Goal: Task Accomplishment & Management: Use online tool/utility

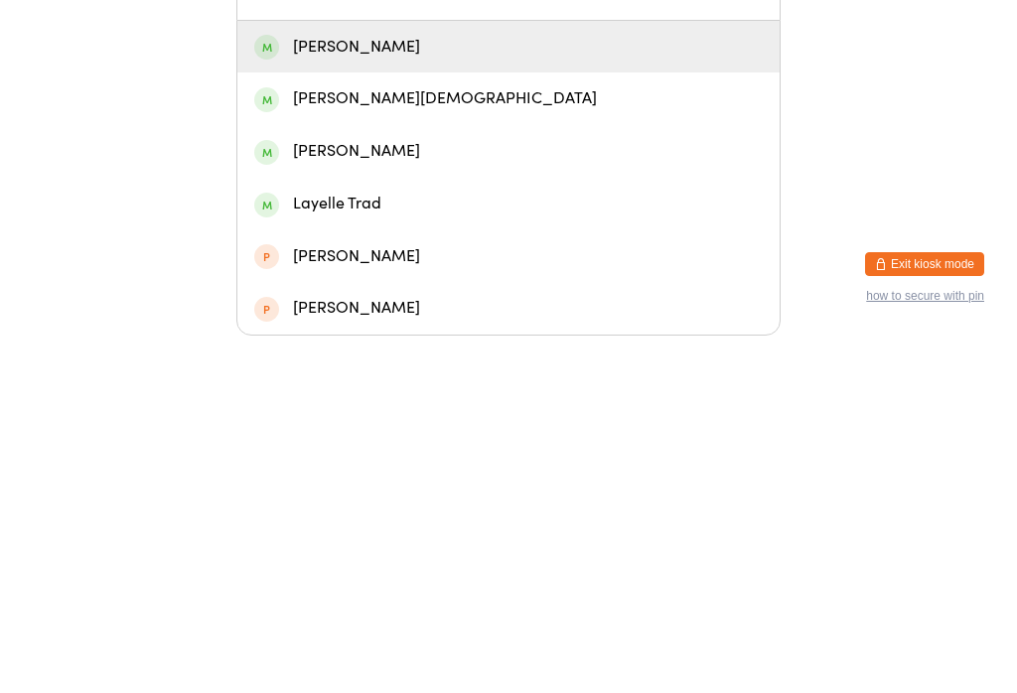
scroll to position [60, 0]
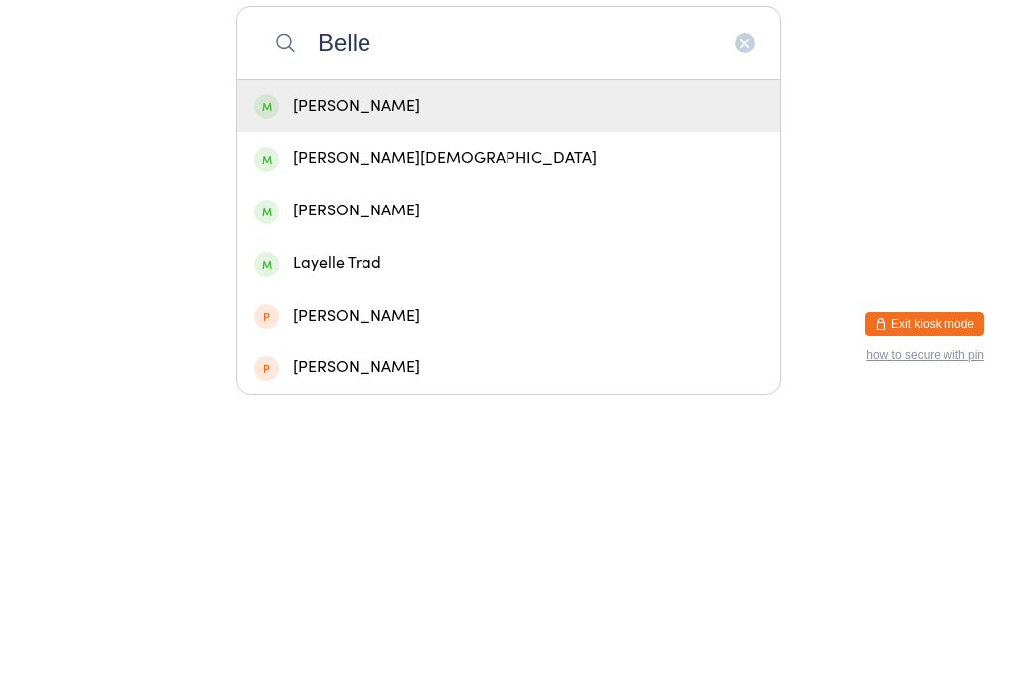
type input "Belle"
click at [422, 379] on div "[PERSON_NAME]" at bounding box center [508, 405] width 542 height 53
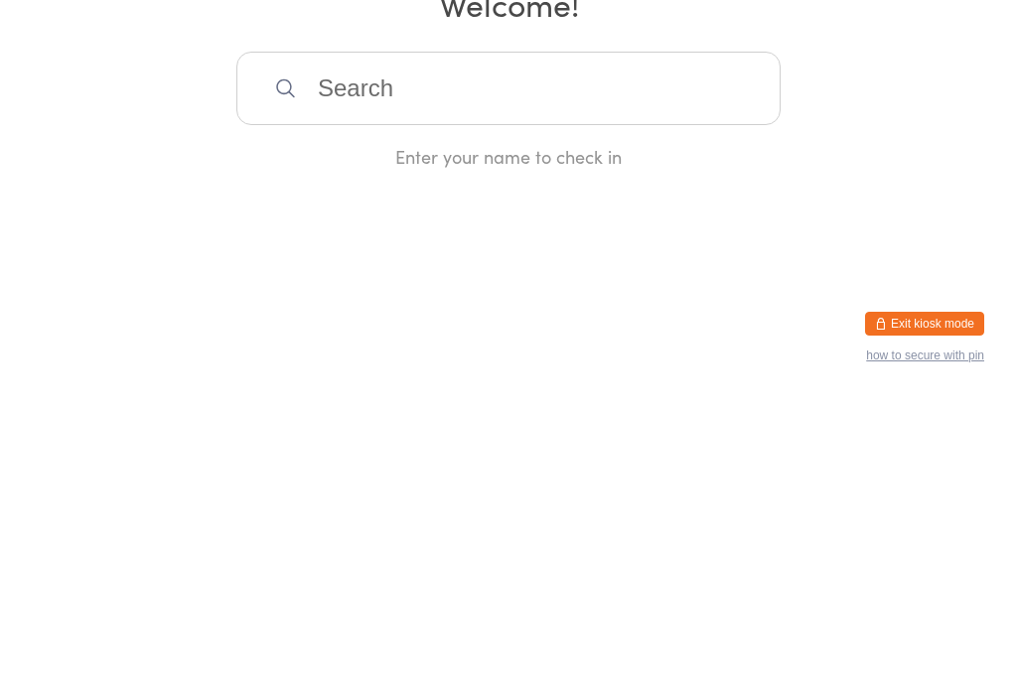
scroll to position [0, 0]
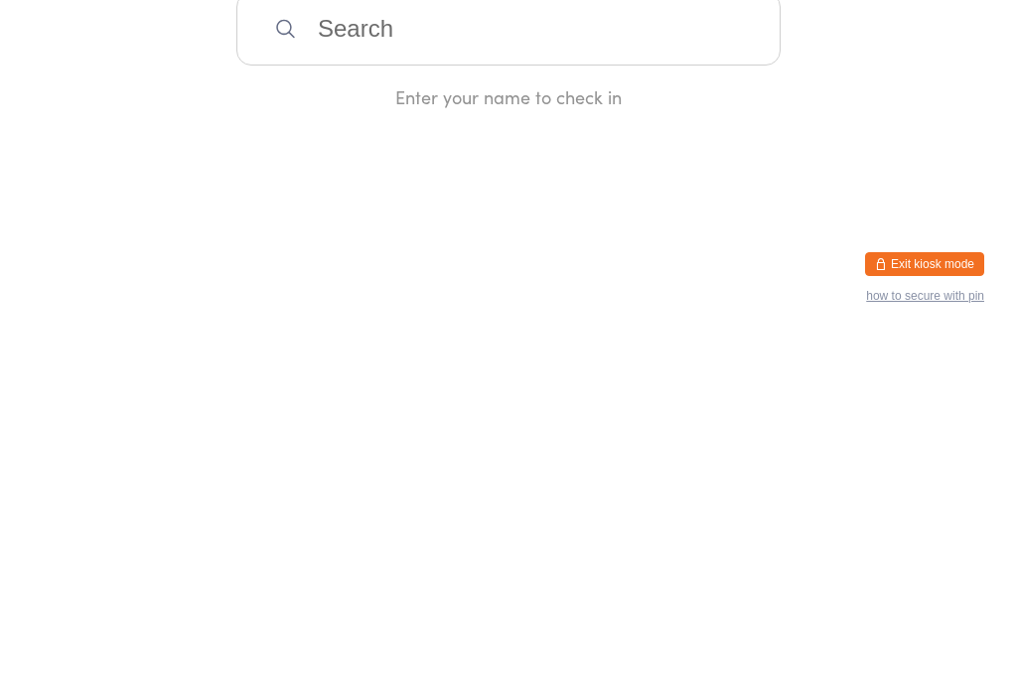
click at [438, 350] on div "Enter your name to check in" at bounding box center [508, 408] width 544 height 117
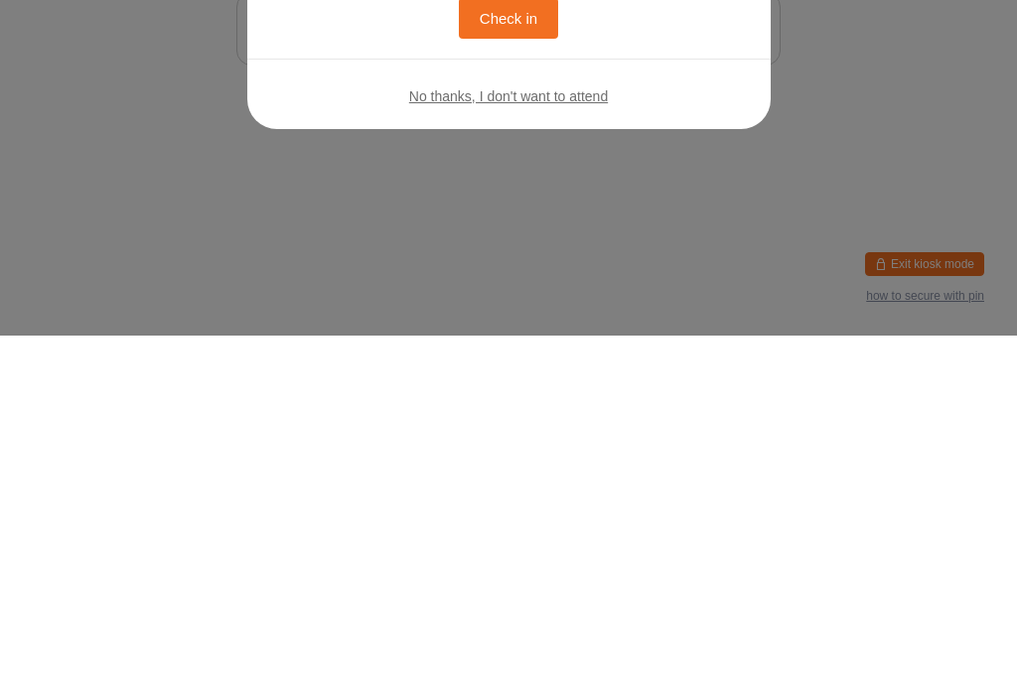
click at [523, 379] on button "Check in" at bounding box center [508, 376] width 99 height 41
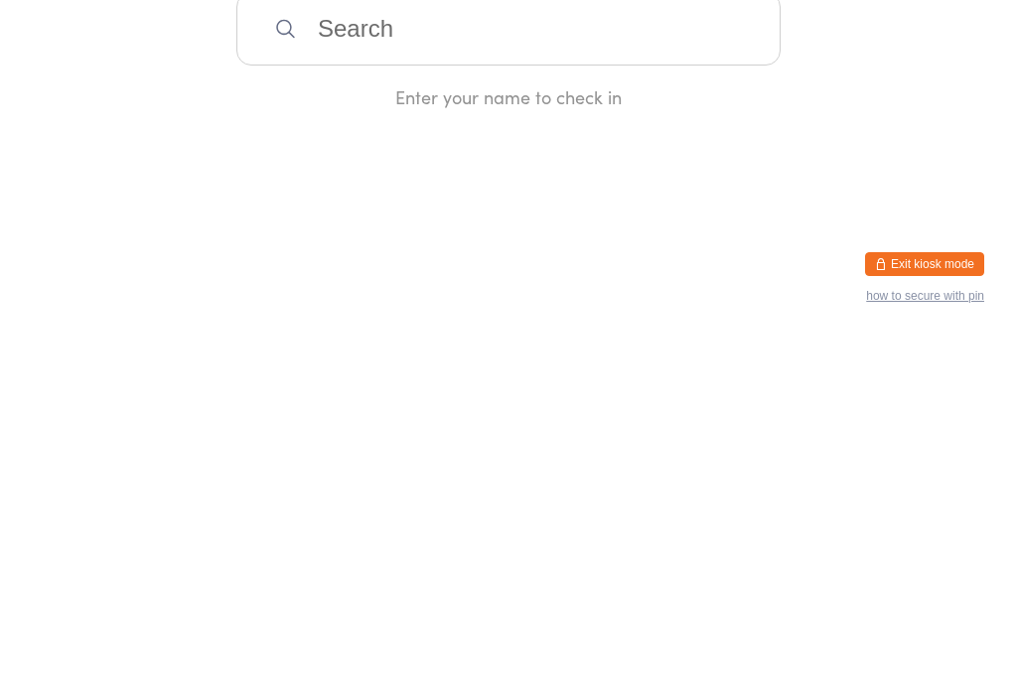
click at [635, 405] on input "search" at bounding box center [508, 387] width 544 height 74
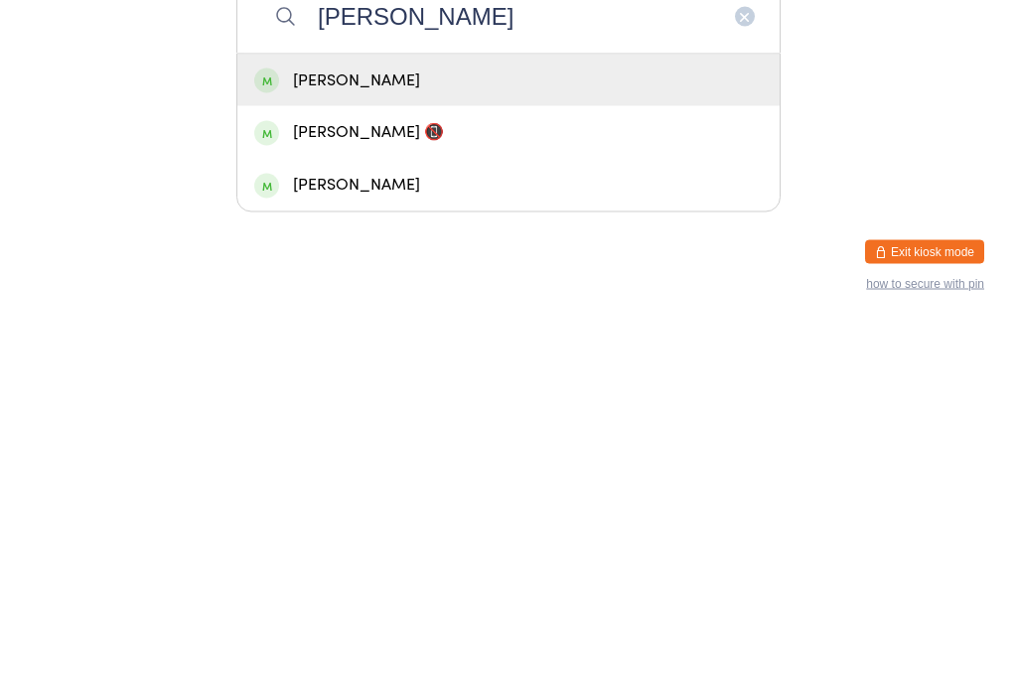
type input "[PERSON_NAME]"
click at [568, 437] on div "[PERSON_NAME]" at bounding box center [508, 450] width 509 height 27
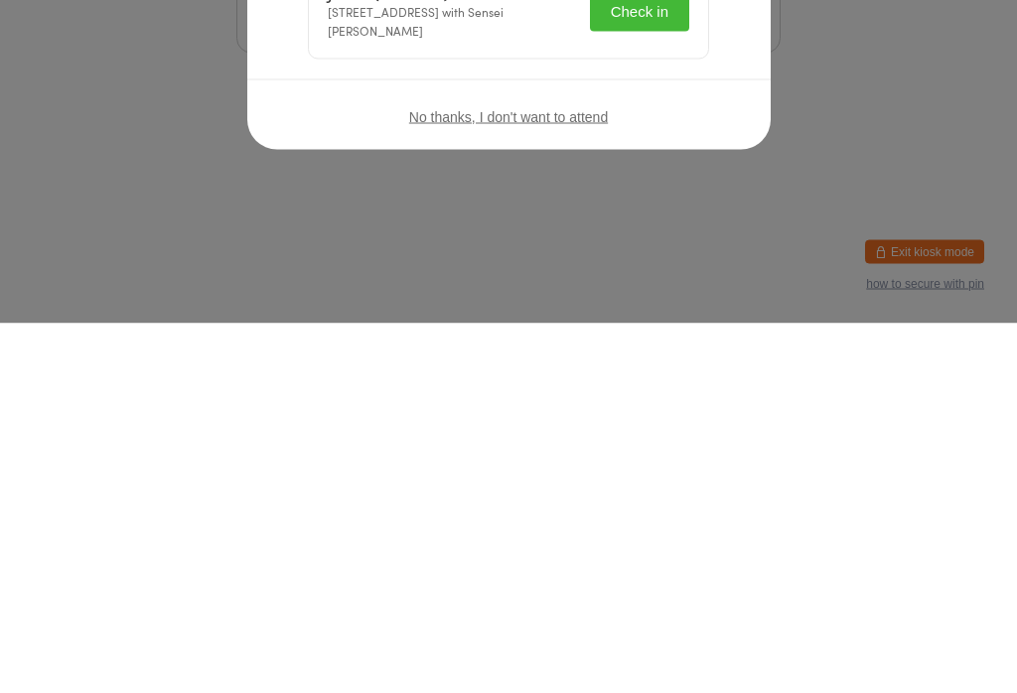
click at [638, 378] on button "Check in" at bounding box center [639, 381] width 99 height 41
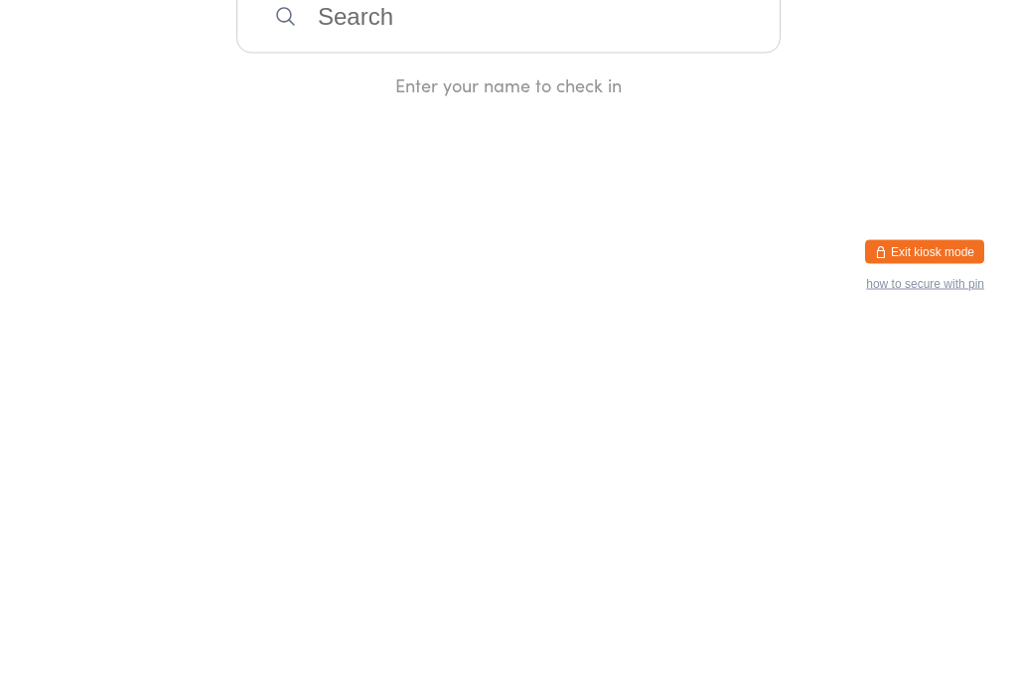
click at [424, 347] on div "Manual search Scanner input Check Out Welcome! Enter your name to check in" at bounding box center [508, 233] width 1017 height 467
click at [417, 378] on input "search" at bounding box center [508, 387] width 544 height 74
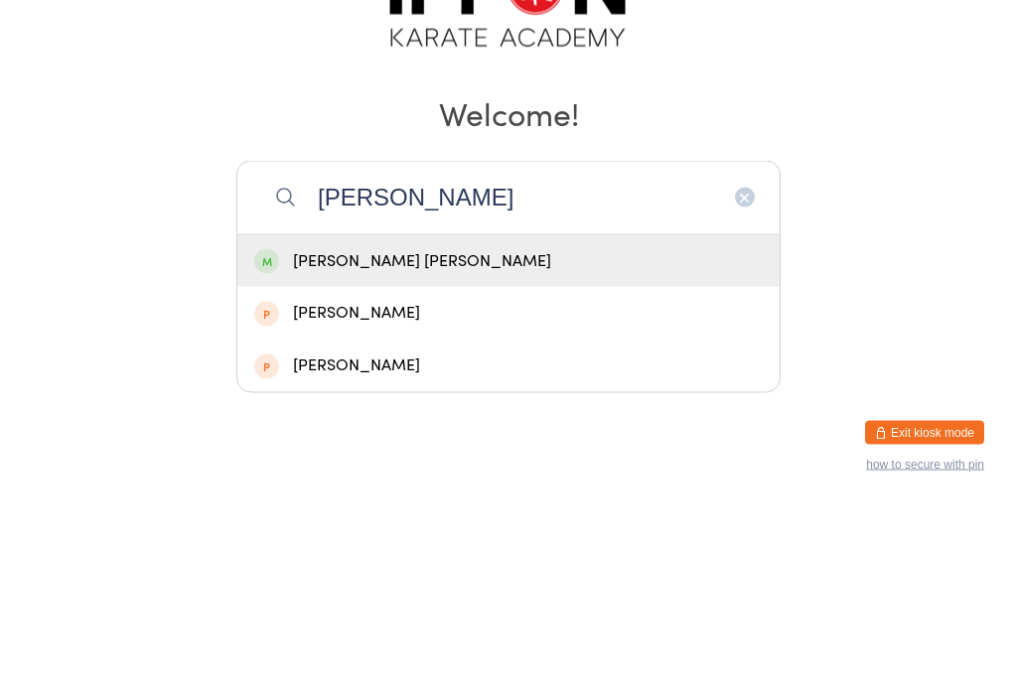
type input "[PERSON_NAME]"
click at [323, 437] on div "[PERSON_NAME] [PERSON_NAME]" at bounding box center [508, 450] width 509 height 27
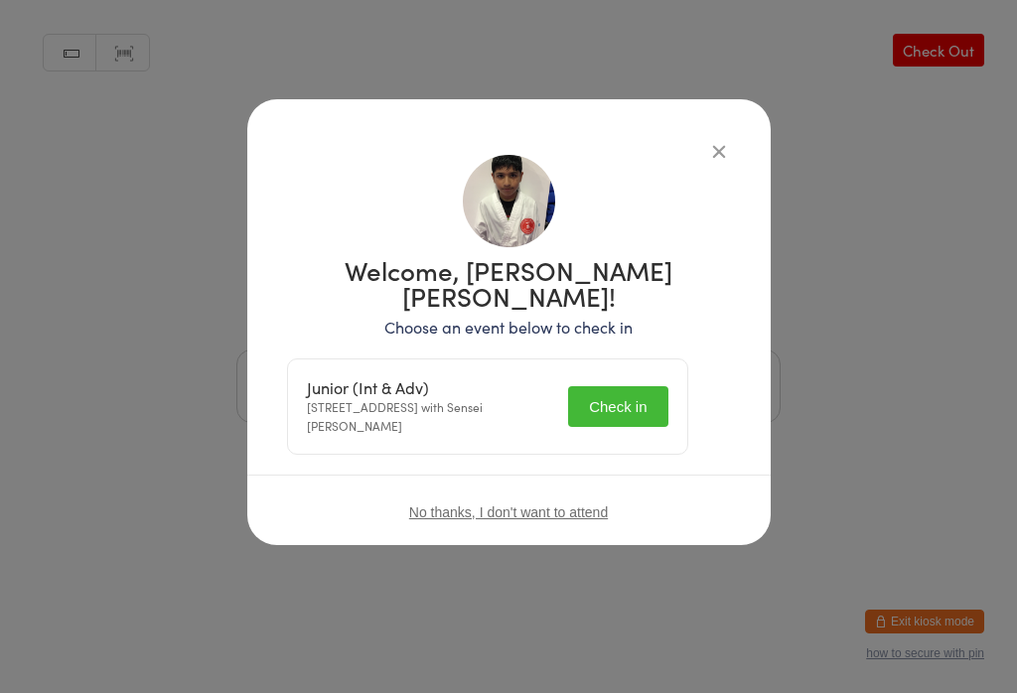
click at [632, 386] on button "Check in" at bounding box center [617, 406] width 99 height 41
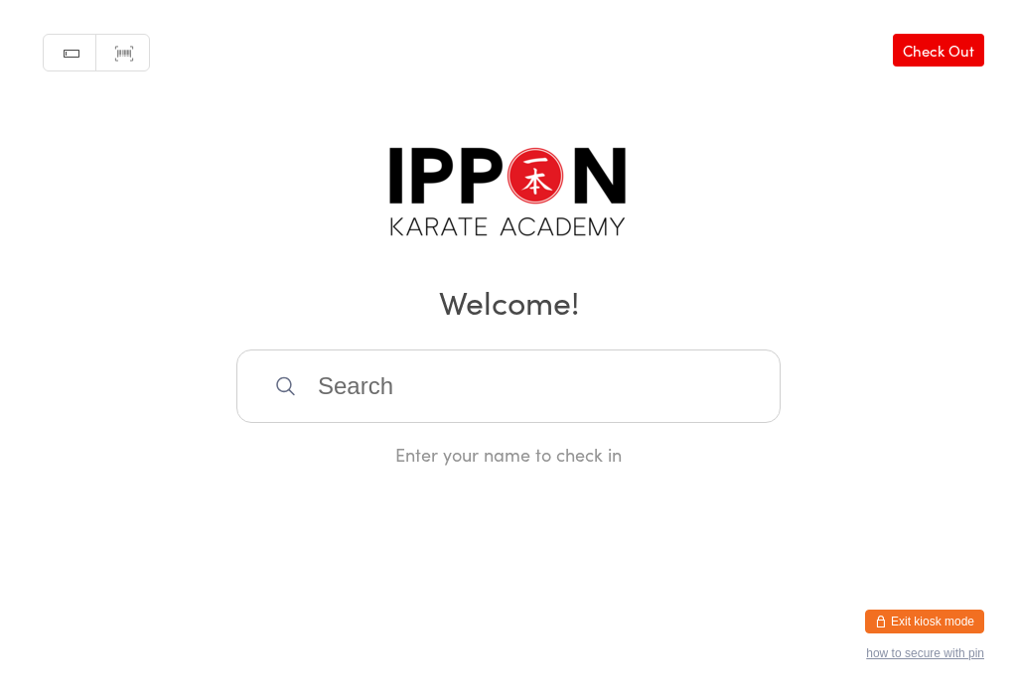
click at [645, 366] on input "search" at bounding box center [508, 387] width 544 height 74
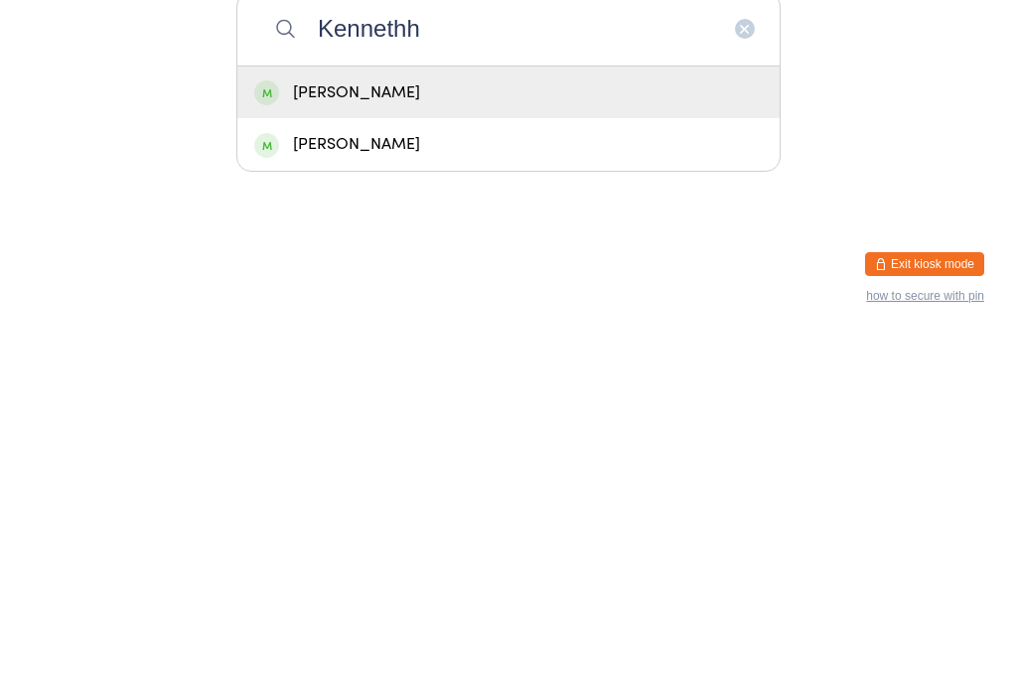
type input "Kennethh"
click at [511, 437] on div "[PERSON_NAME]" at bounding box center [508, 450] width 509 height 27
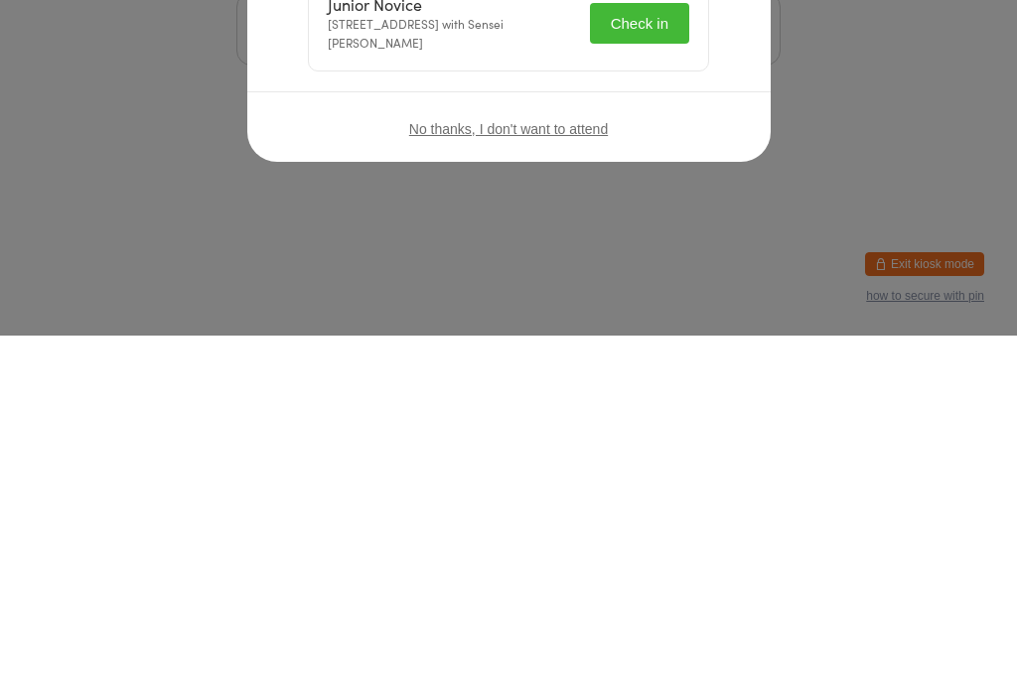
click at [636, 381] on button "Check in" at bounding box center [639, 381] width 99 height 41
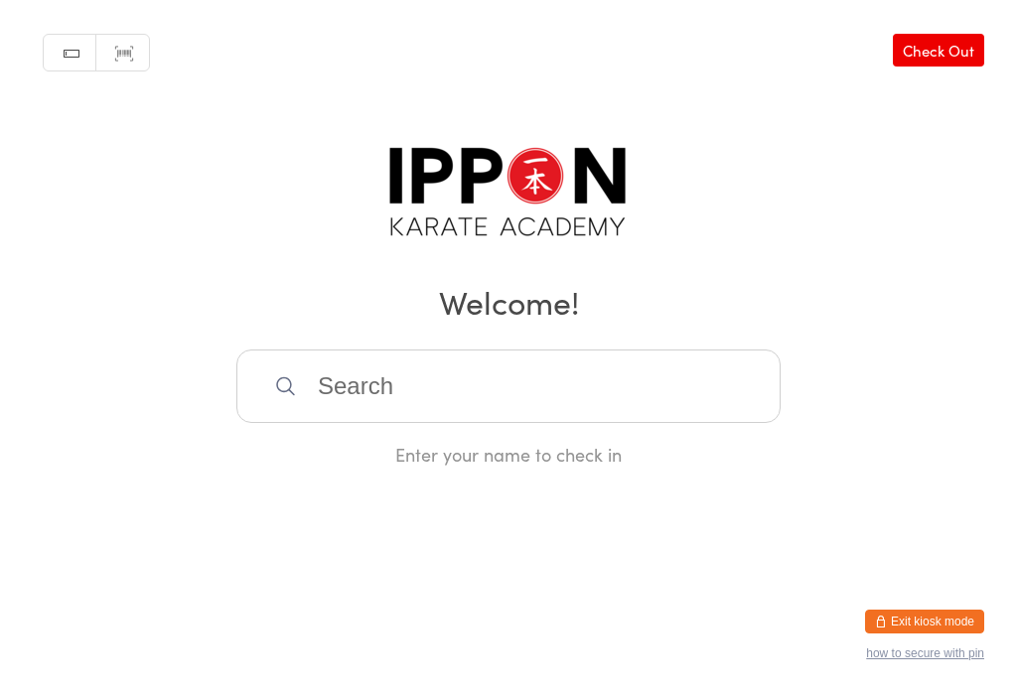
click at [356, 504] on html "You have now entered Kiosk Mode. Members will be able to check themselves in us…" at bounding box center [508, 346] width 1017 height 693
click at [357, 397] on input "search" at bounding box center [508, 387] width 544 height 74
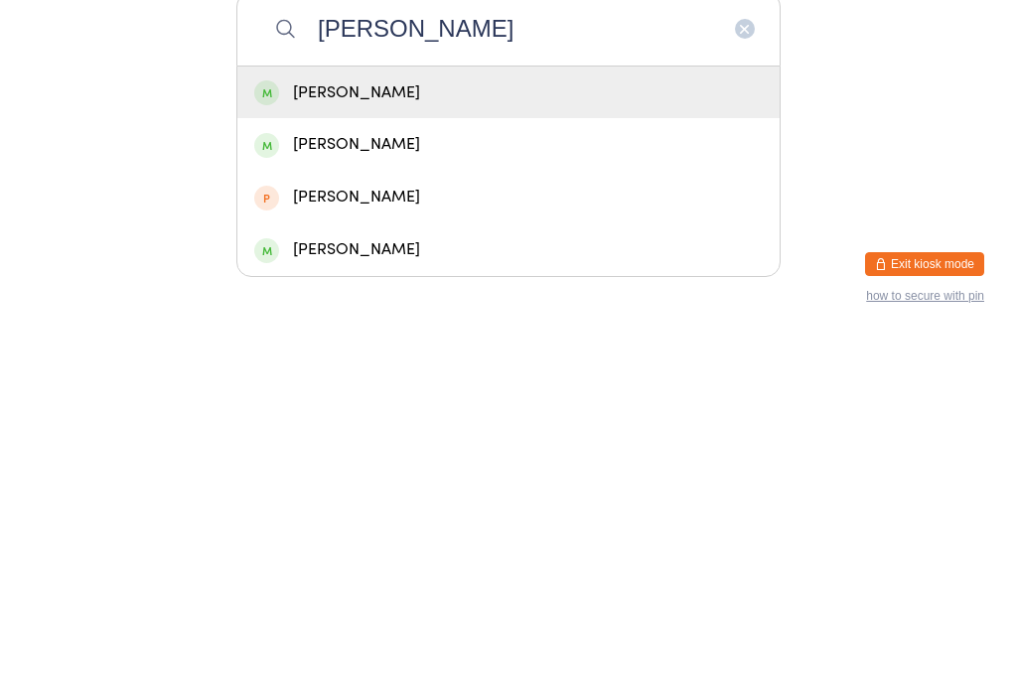
type input "[PERSON_NAME]"
click at [512, 476] on div "[PERSON_NAME]" at bounding box center [508, 502] width 542 height 53
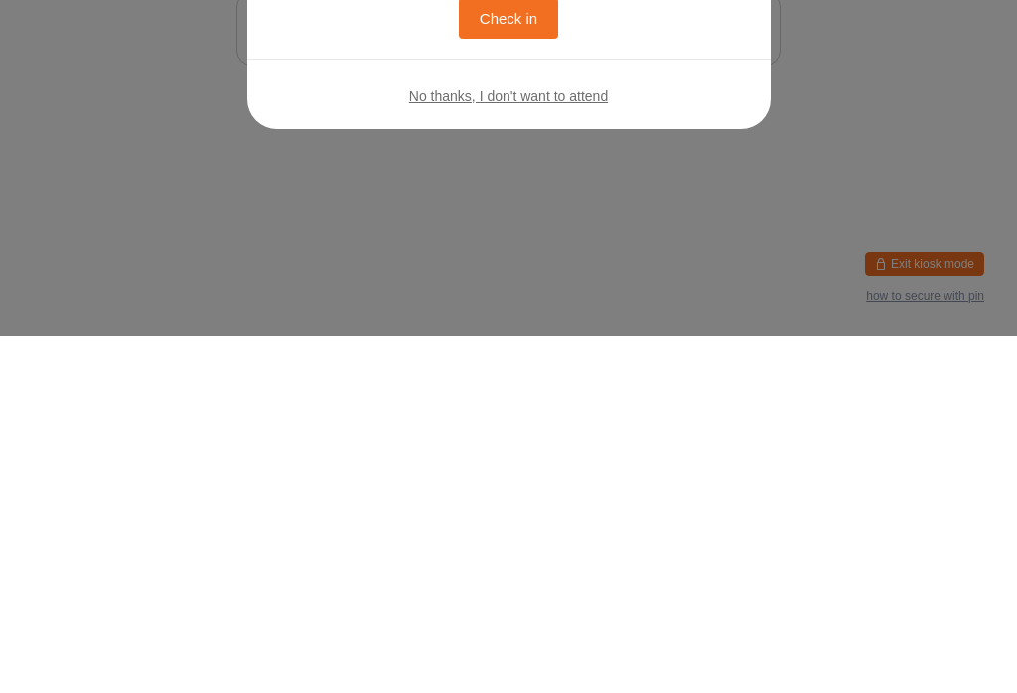
click at [689, 177] on div "Welcome, [PERSON_NAME]! You have no bookings scheduled for [DATE]. Click the bu…" at bounding box center [508, 346] width 1017 height 693
click at [708, 152] on div "Welcome, [PERSON_NAME]! You have no bookings scheduled for [DATE]. Click the bu…" at bounding box center [508, 346] width 1017 height 693
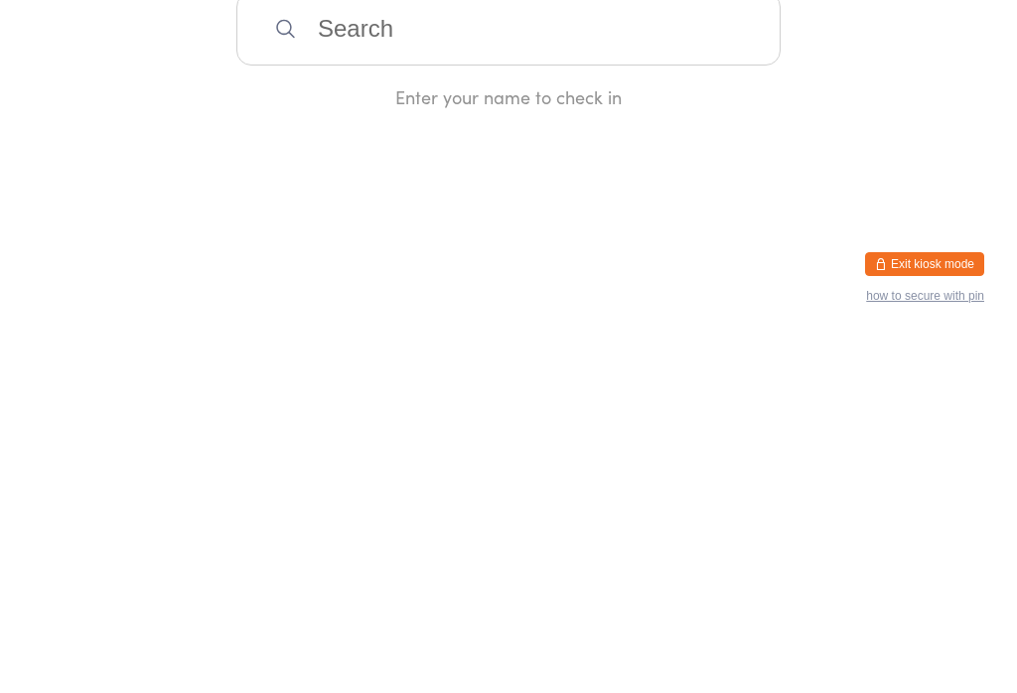
click at [706, 144] on html "You have now entered Kiosk Mode. Members will be able to check themselves in us…" at bounding box center [508, 346] width 1017 height 693
click at [742, 149] on html "You have now entered Kiosk Mode. Members will be able to check themselves in us…" at bounding box center [508, 346] width 1017 height 693
click at [512, 404] on input "search" at bounding box center [508, 387] width 544 height 74
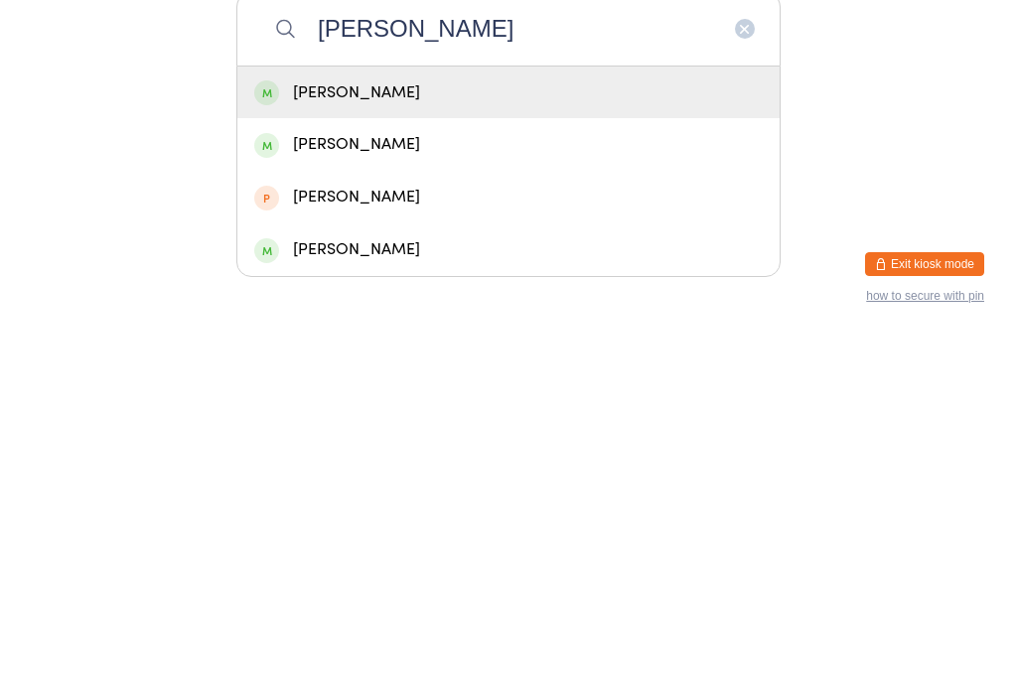
type input "[PERSON_NAME]"
click at [351, 437] on div "[PERSON_NAME]" at bounding box center [508, 450] width 509 height 27
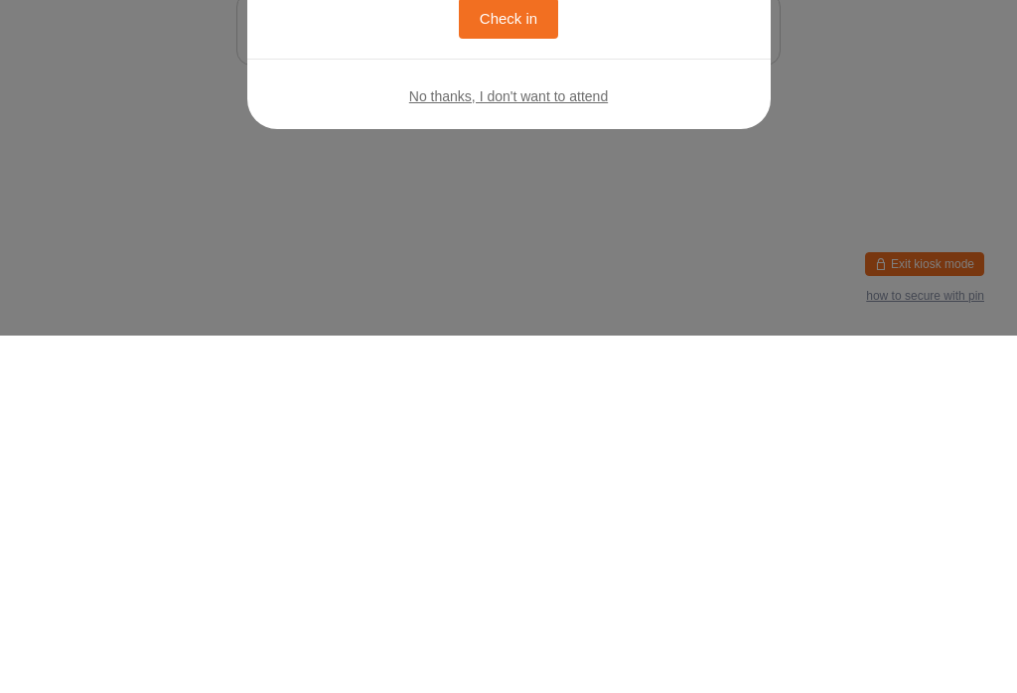
click at [519, 376] on button "Check in" at bounding box center [508, 376] width 99 height 41
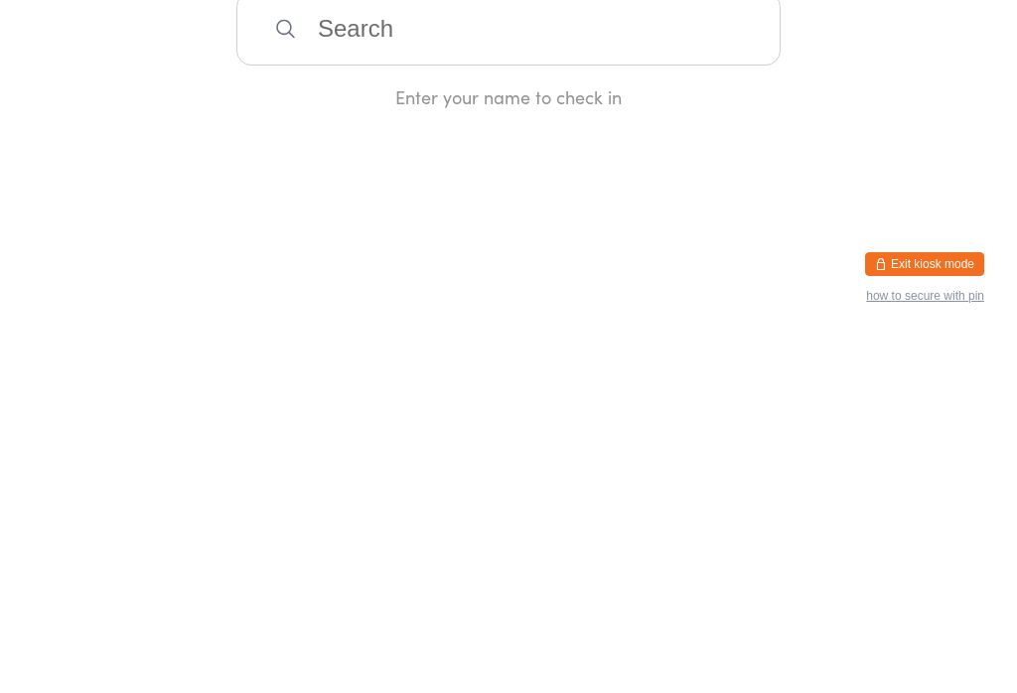
click at [280, 333] on div "Manual search Scanner input Check Out Welcome! Enter your name to check in" at bounding box center [508, 233] width 1017 height 467
click at [373, 393] on input "search" at bounding box center [508, 387] width 544 height 74
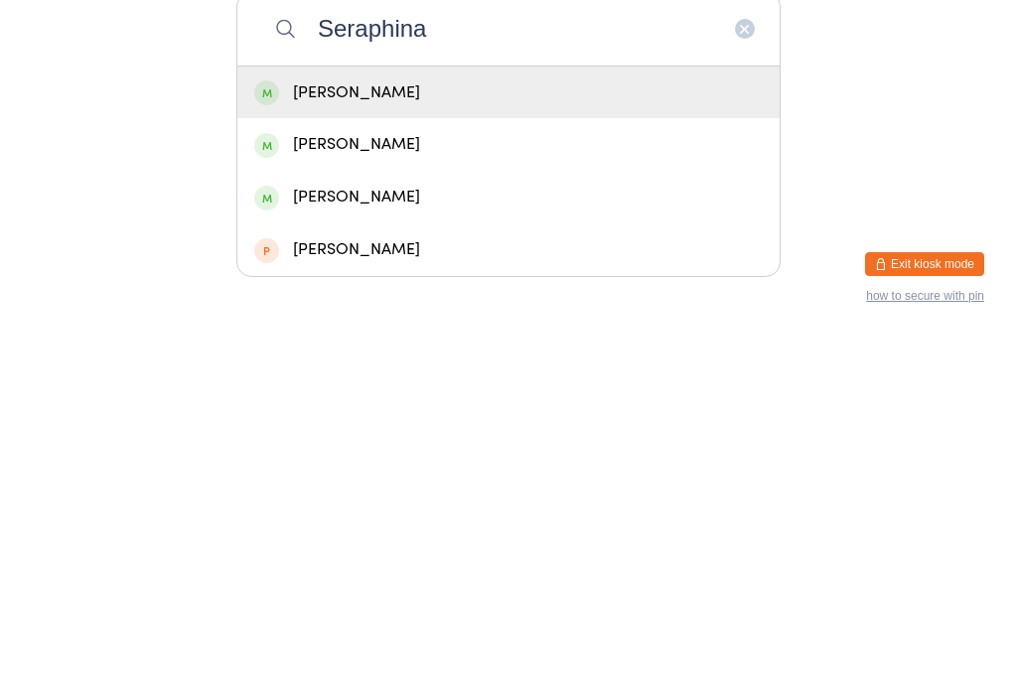
type input "Seraphina"
click at [460, 437] on div "[PERSON_NAME]" at bounding box center [508, 450] width 509 height 27
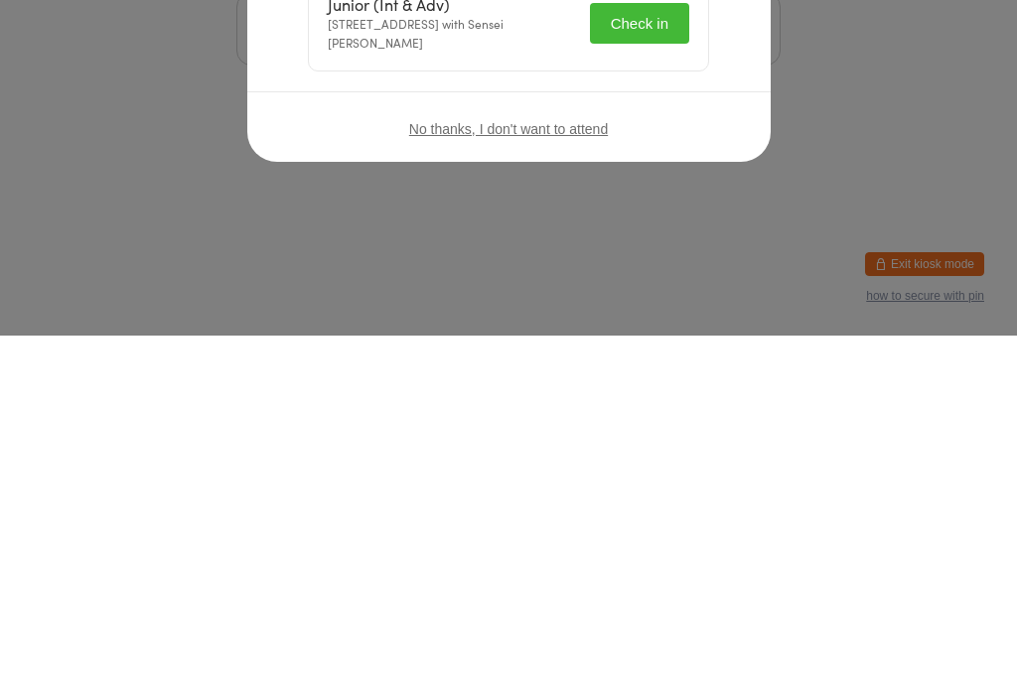
click at [666, 388] on button "Check in" at bounding box center [639, 381] width 99 height 41
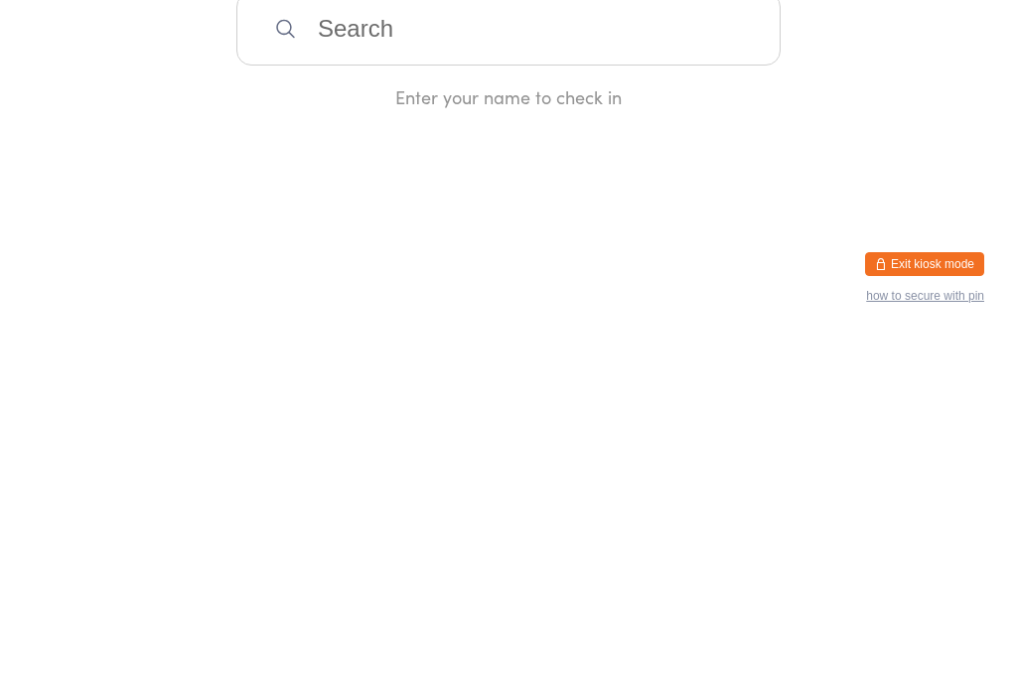
click at [333, 398] on input "search" at bounding box center [508, 387] width 544 height 74
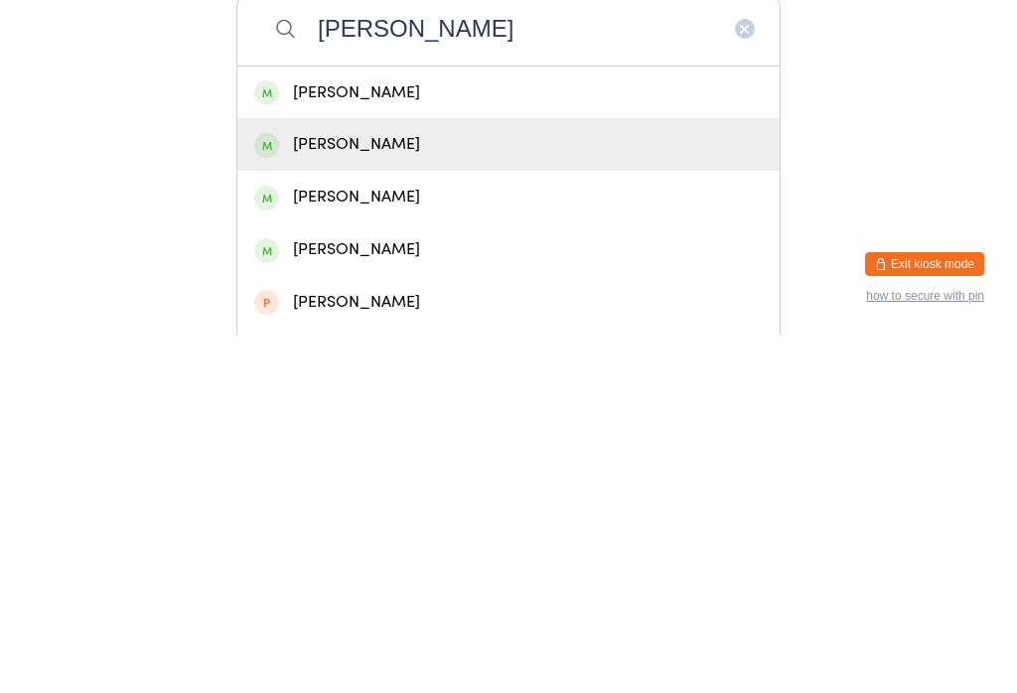
type input "[PERSON_NAME]"
click at [408, 489] on div "[PERSON_NAME]" at bounding box center [508, 502] width 509 height 27
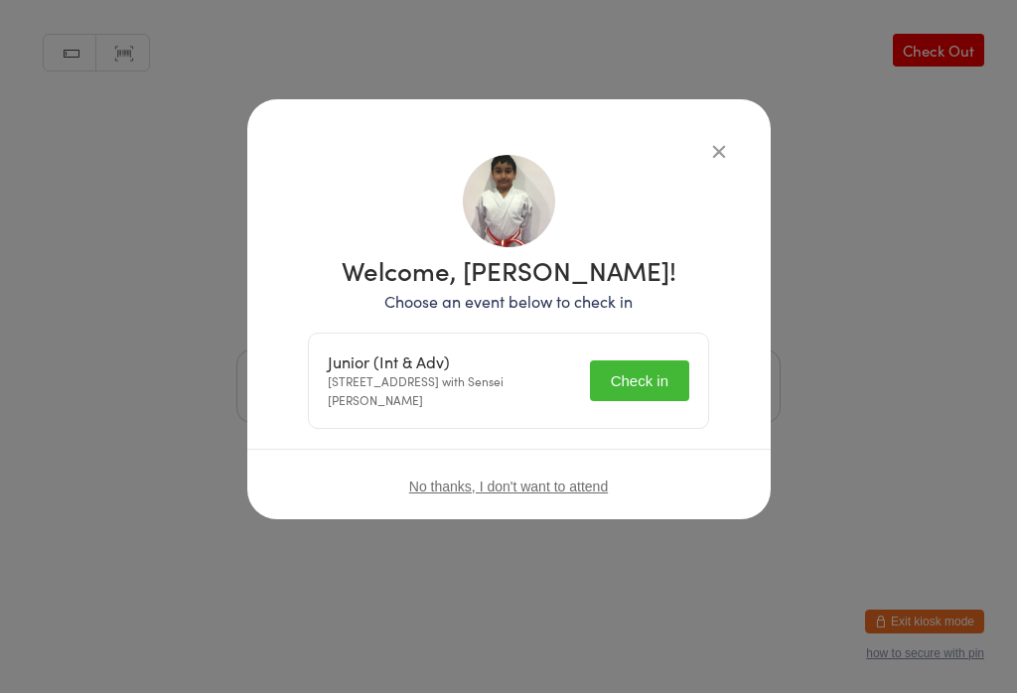
click at [622, 373] on button "Check in" at bounding box center [639, 381] width 99 height 41
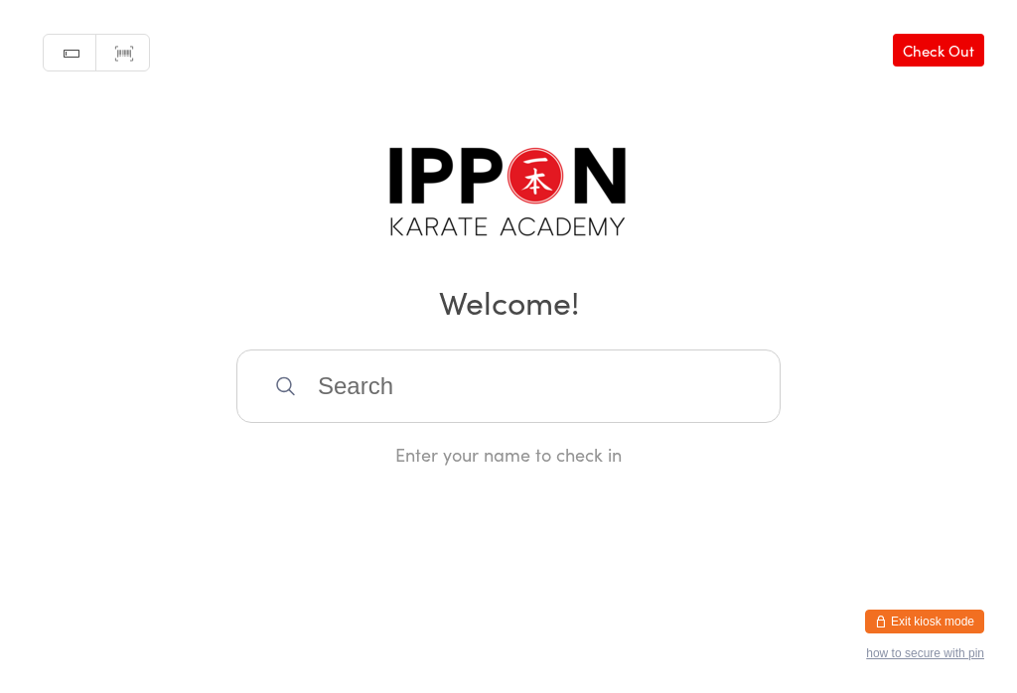
click at [621, 362] on input "search" at bounding box center [508, 387] width 544 height 74
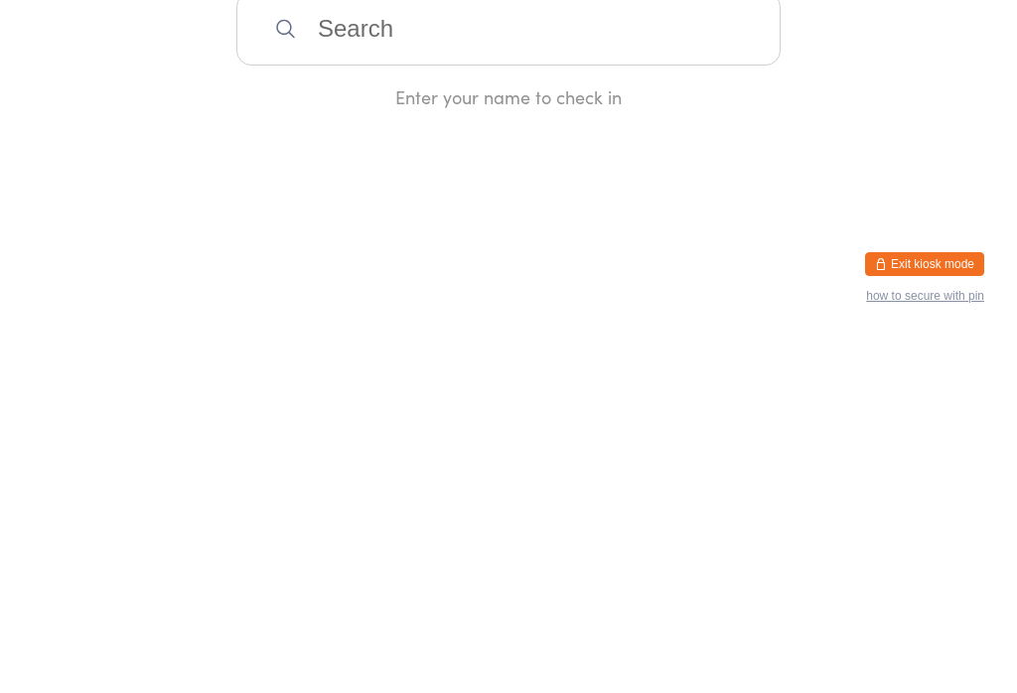
type input "S"
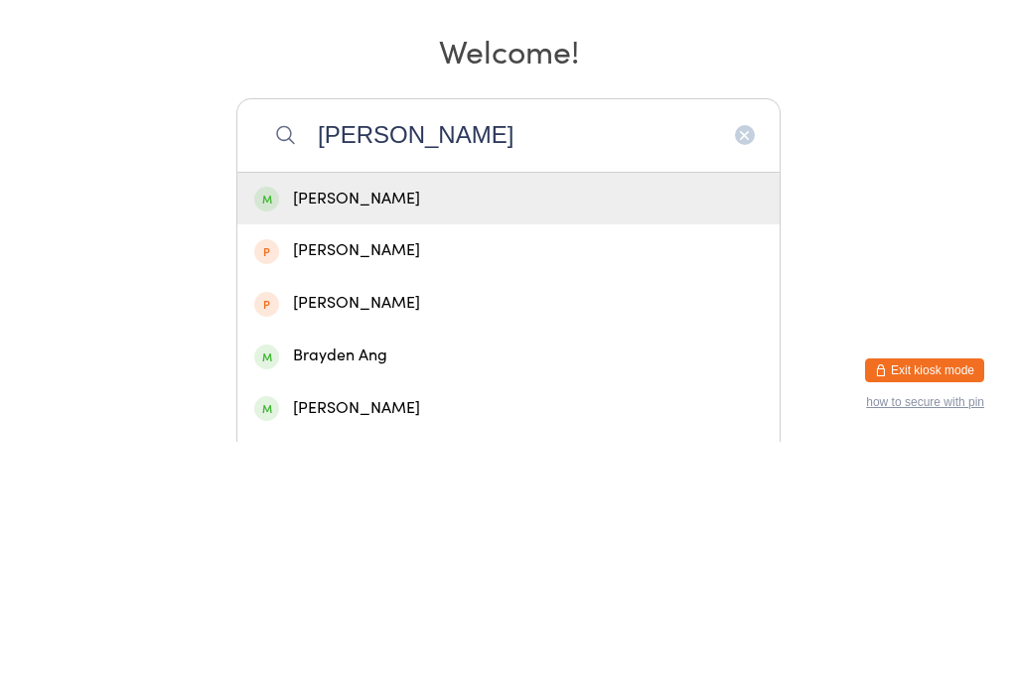
type input "[PERSON_NAME]"
click at [731, 437] on div "[PERSON_NAME]" at bounding box center [508, 450] width 509 height 27
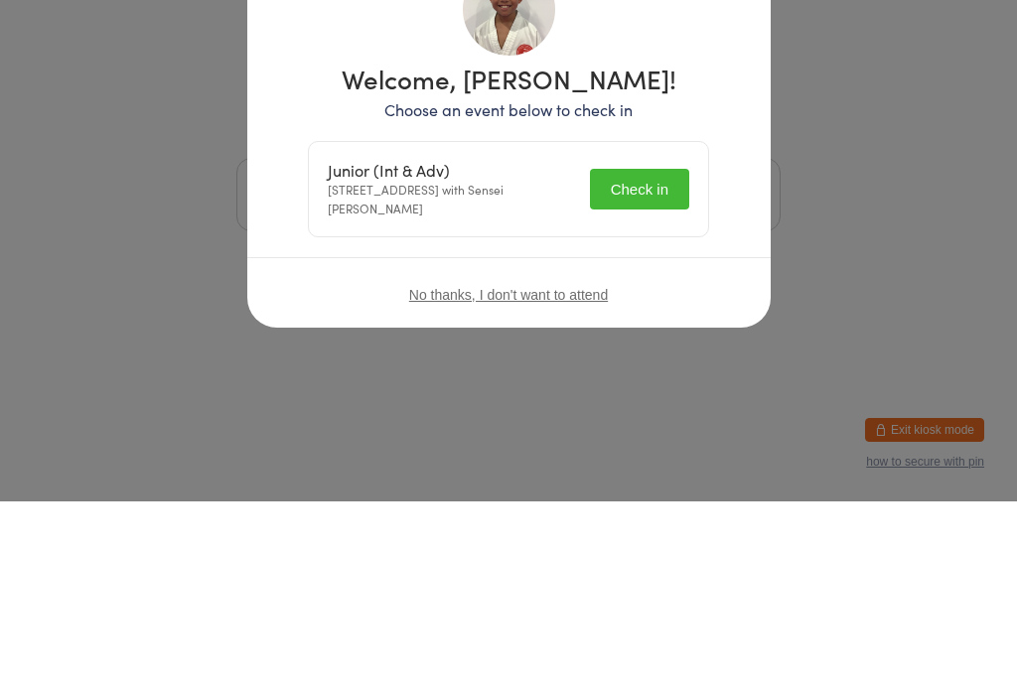
click at [666, 375] on div "Welcome, [PERSON_NAME]! Choose an event below to check in Junior (Int & Adv) [S…" at bounding box center [508, 346] width 1017 height 693
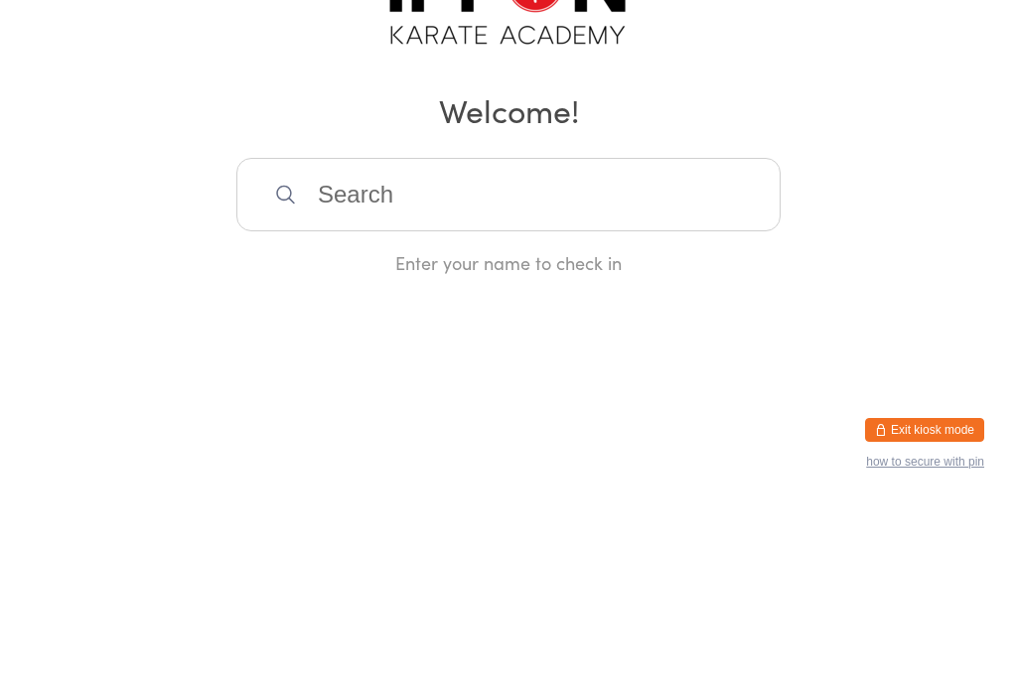
click at [696, 350] on input "search" at bounding box center [508, 387] width 544 height 74
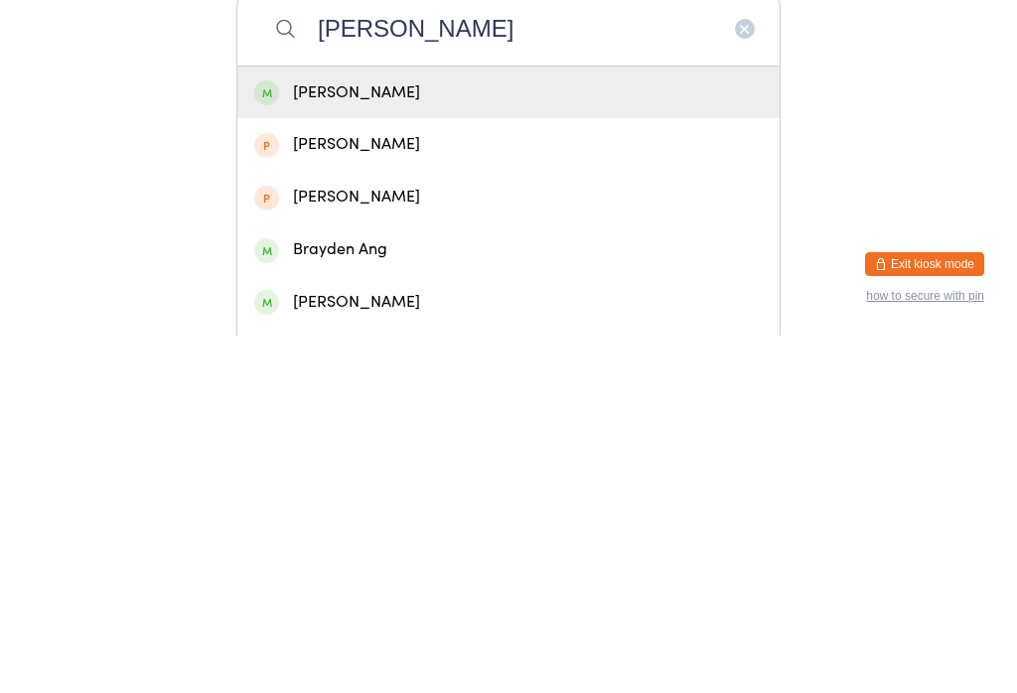
type input "[PERSON_NAME]"
click at [696, 437] on div "[PERSON_NAME]" at bounding box center [508, 450] width 509 height 27
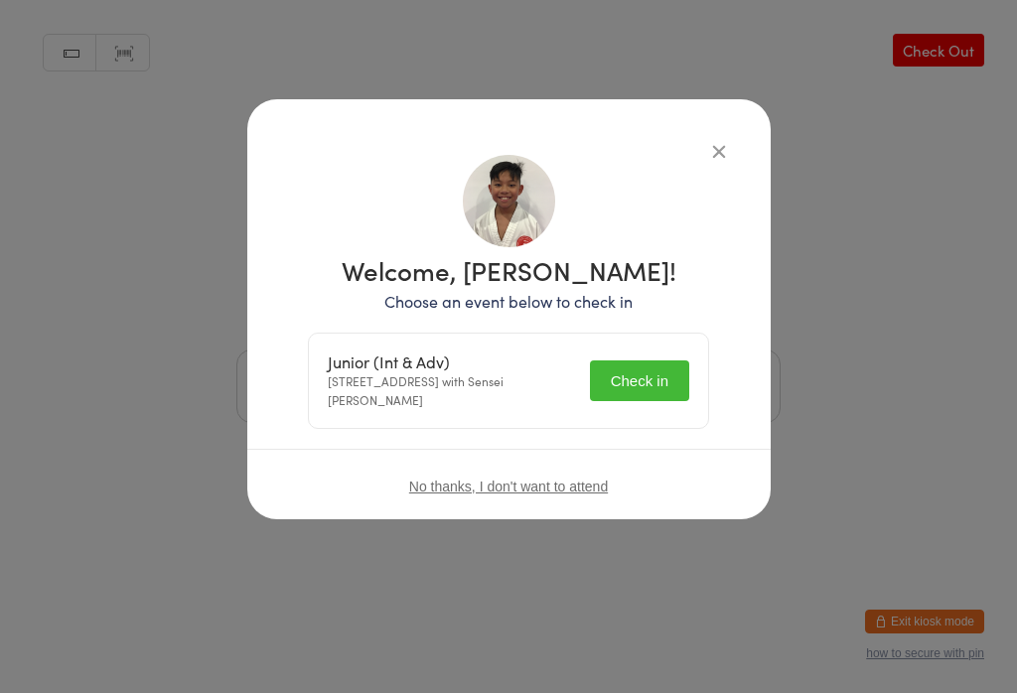
click at [679, 378] on button "Check in" at bounding box center [639, 381] width 99 height 41
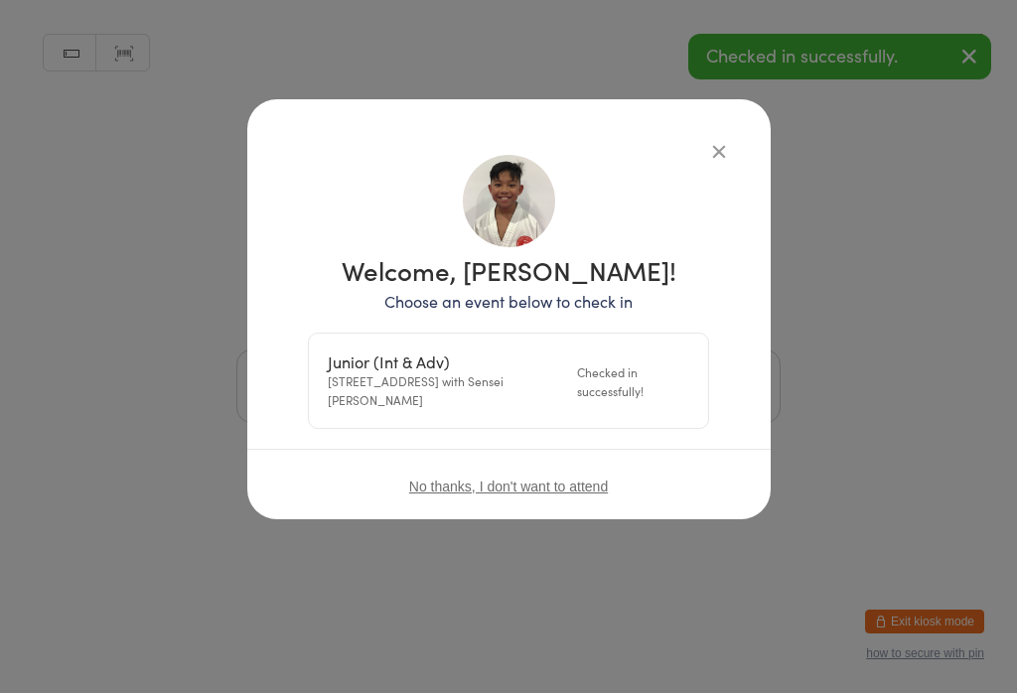
click at [712, 151] on icon "button" at bounding box center [719, 151] width 22 height 22
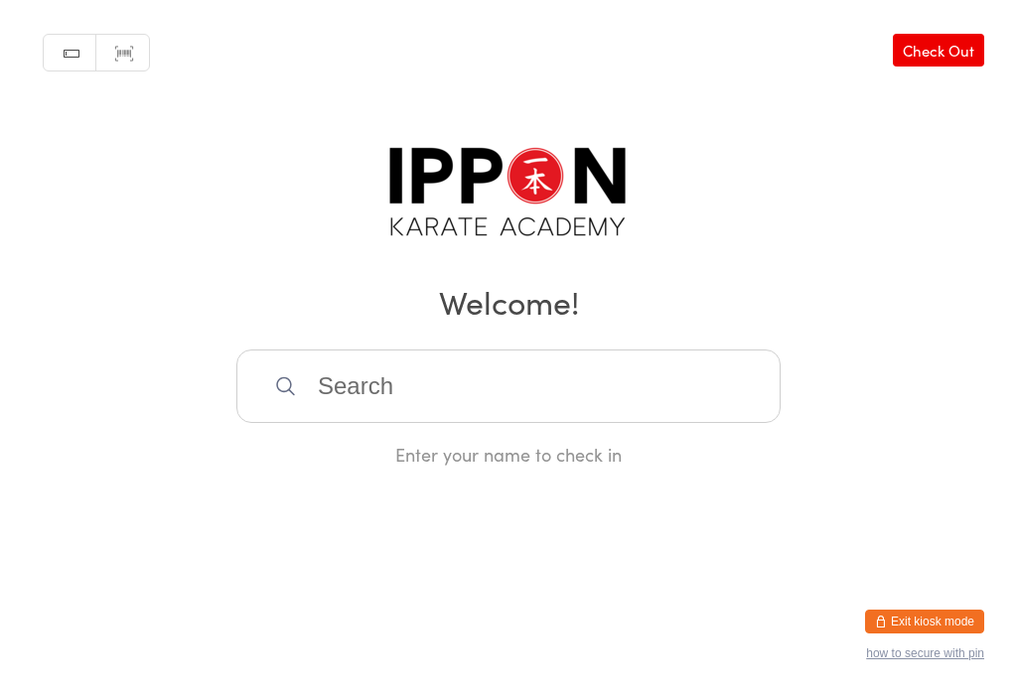
click at [630, 375] on input "search" at bounding box center [508, 387] width 544 height 74
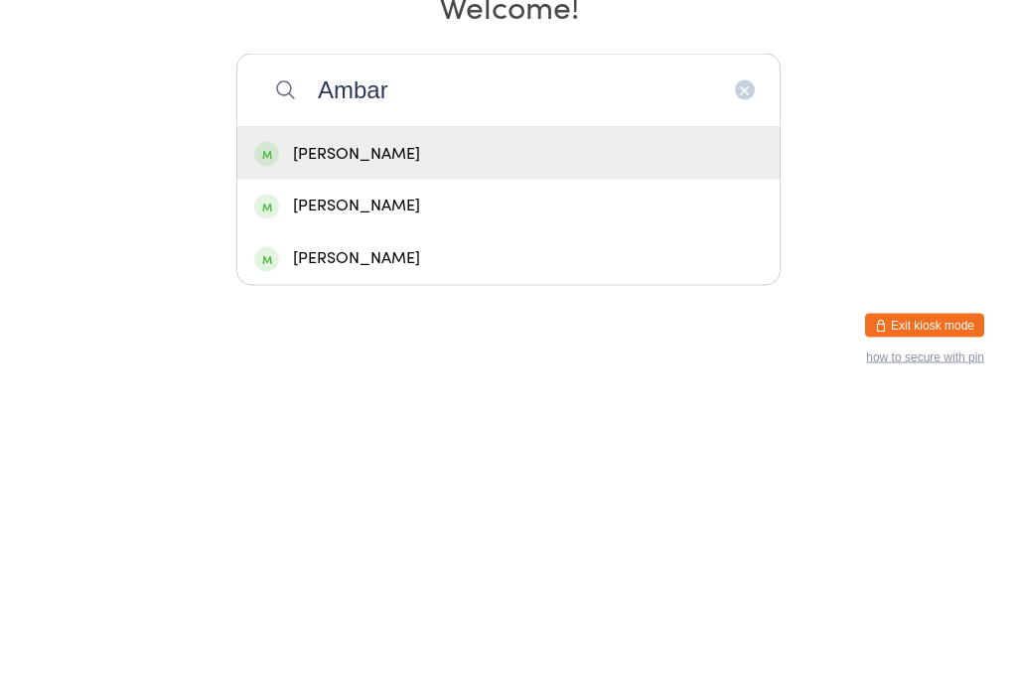
type input "Ambar"
click at [706, 437] on div "[PERSON_NAME]" at bounding box center [508, 450] width 509 height 27
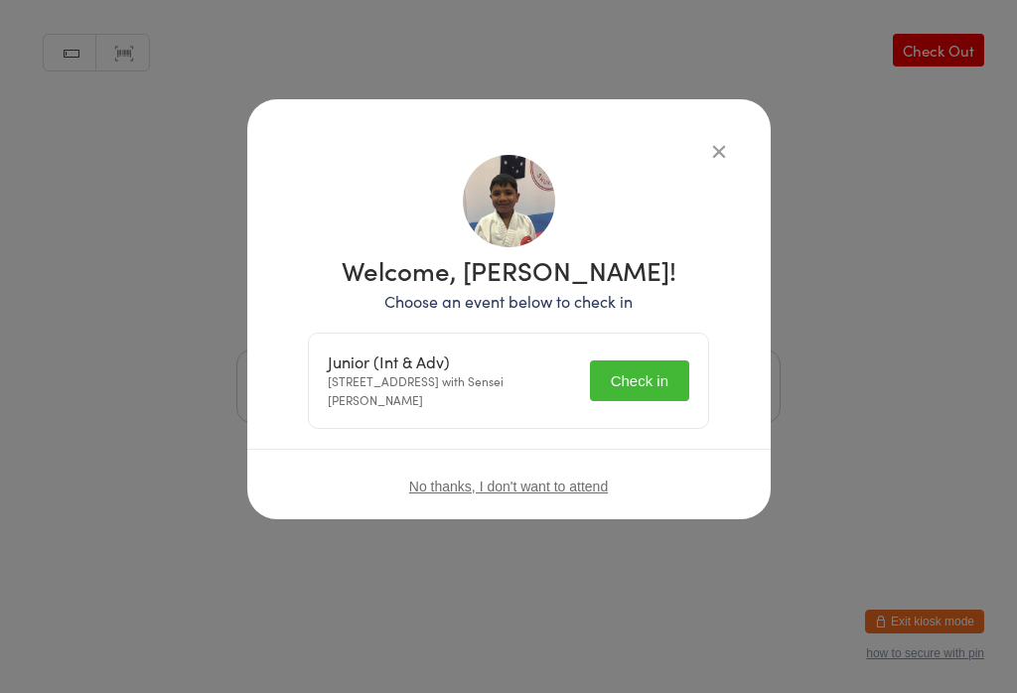
click at [644, 389] on button "Check in" at bounding box center [639, 381] width 99 height 41
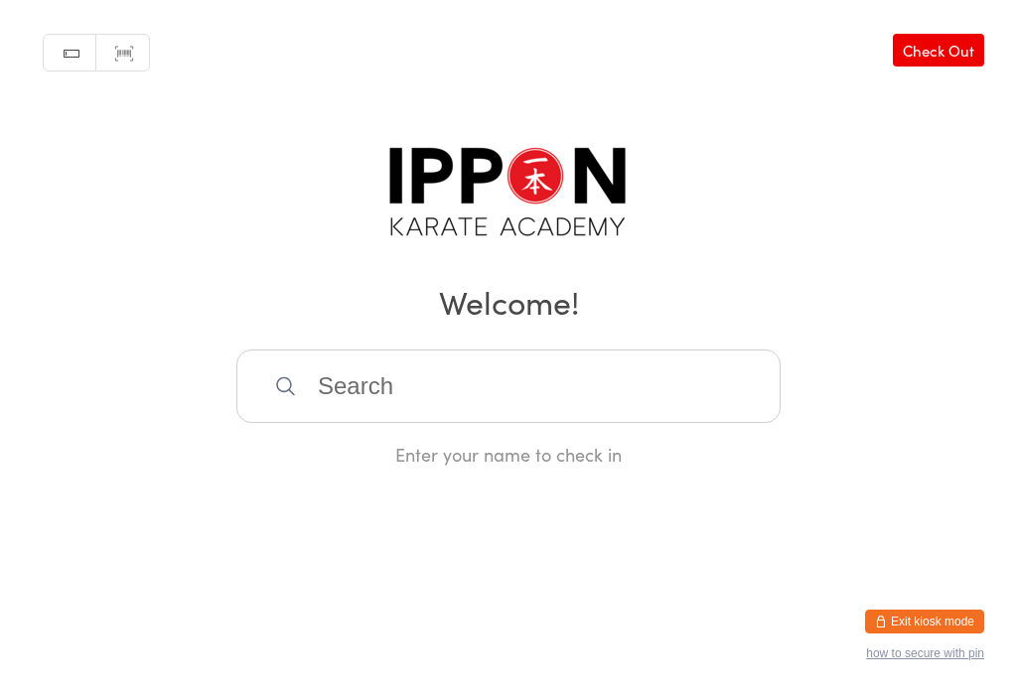
click at [662, 392] on input "search" at bounding box center [508, 387] width 544 height 74
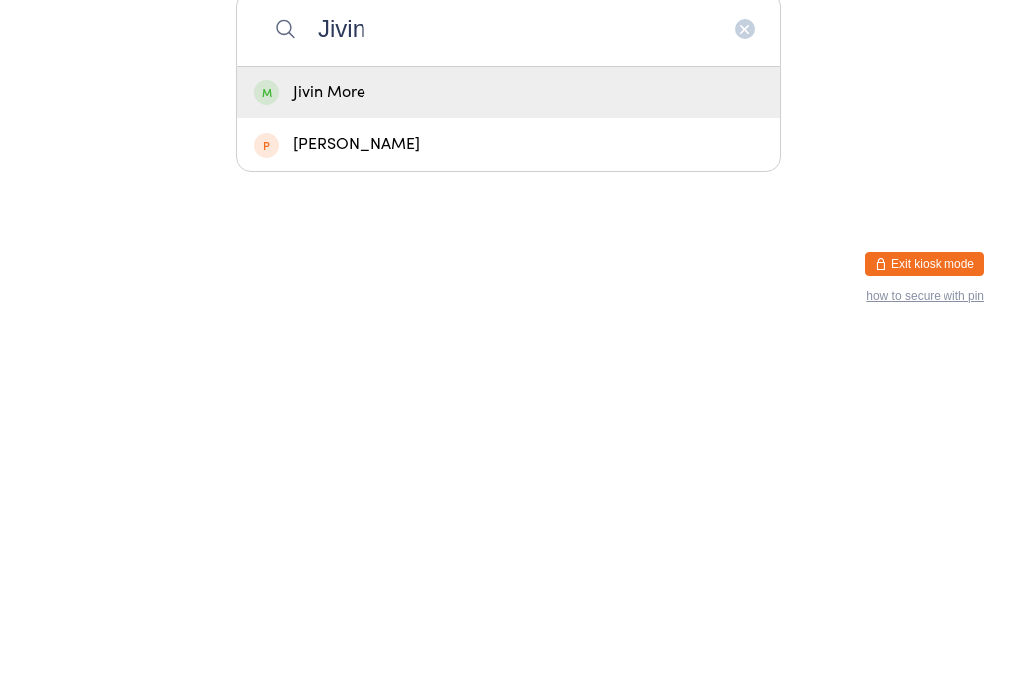
type input "Jivin"
click at [594, 437] on div "Jivin More" at bounding box center [508, 450] width 509 height 27
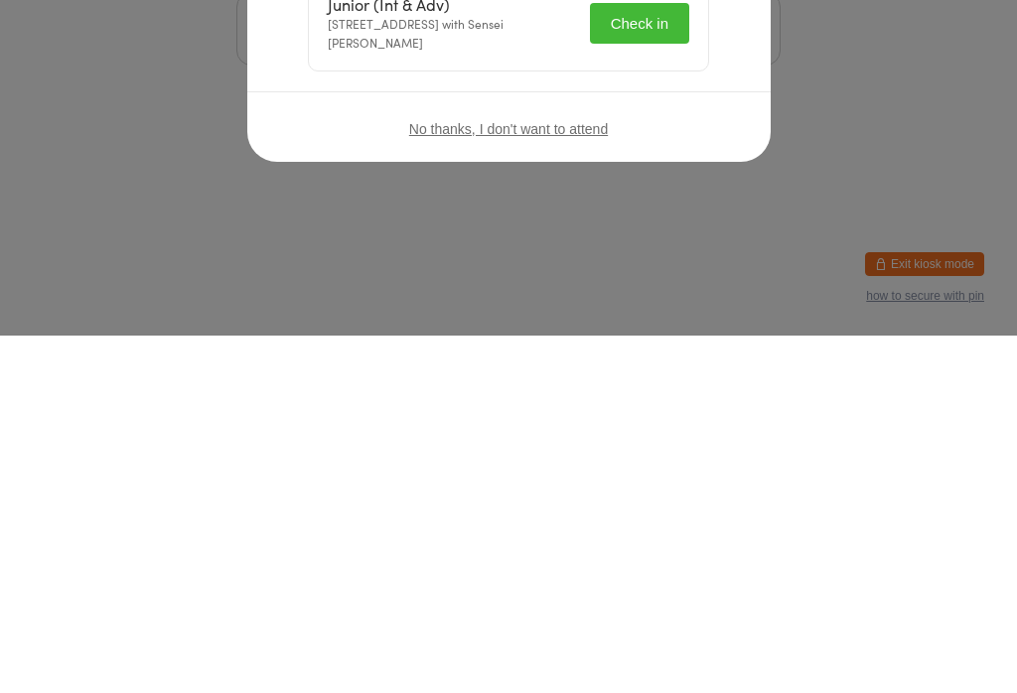
click at [682, 361] on button "Check in" at bounding box center [639, 381] width 99 height 41
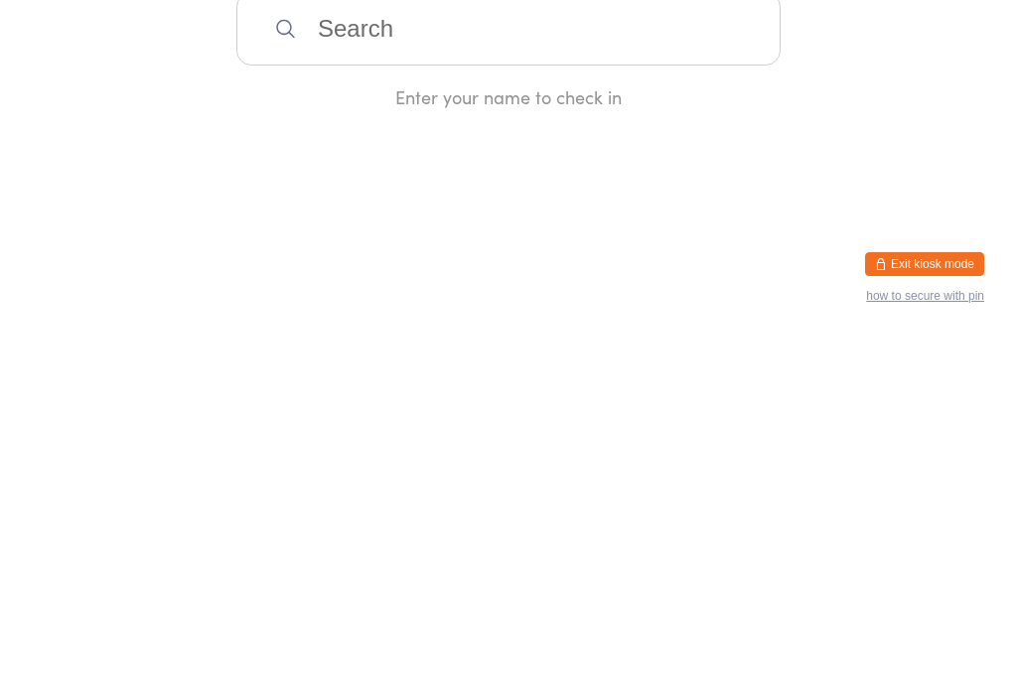
click at [690, 401] on input "search" at bounding box center [508, 387] width 544 height 74
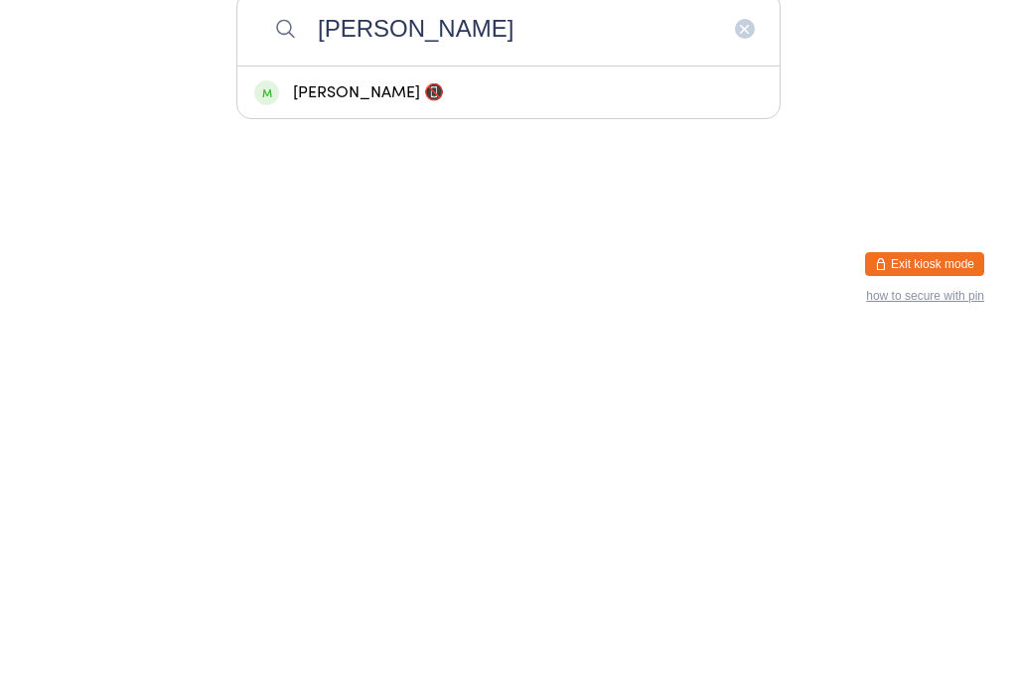
type input "[PERSON_NAME]"
click at [455, 437] on div "[PERSON_NAME] 📵" at bounding box center [508, 450] width 509 height 27
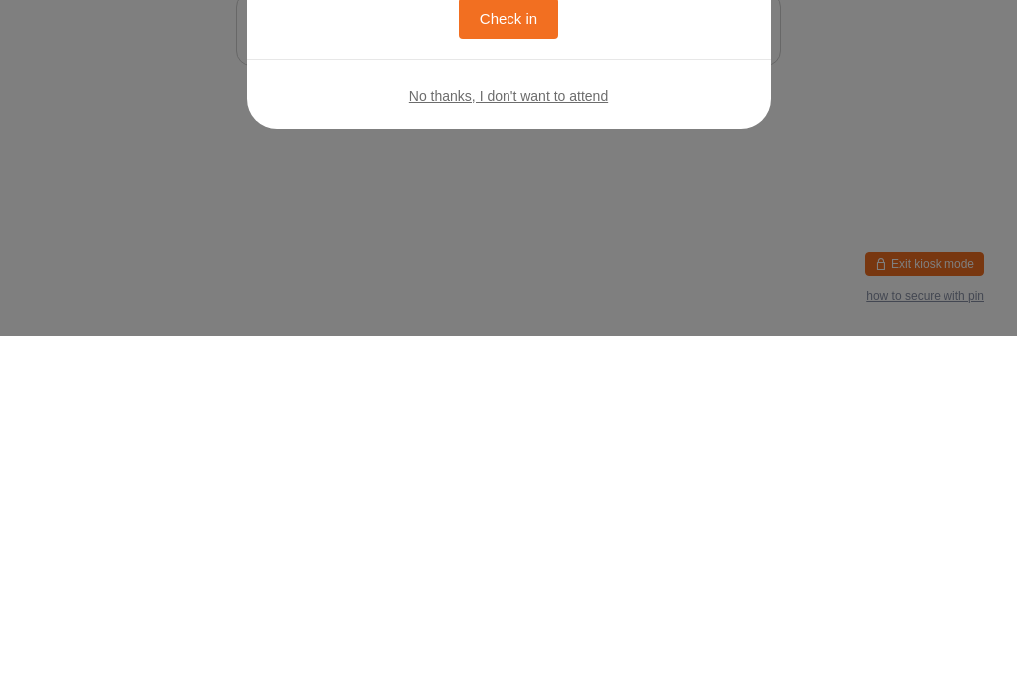
click at [459, 356] on button "Check in" at bounding box center [508, 376] width 99 height 41
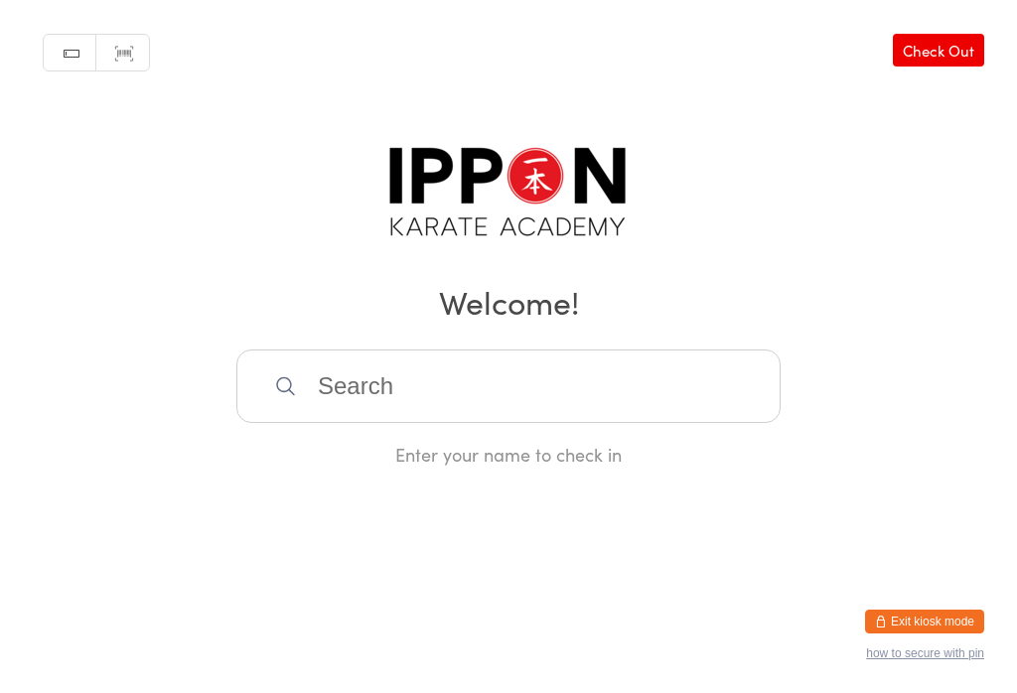
click at [274, 412] on input "search" at bounding box center [508, 387] width 544 height 74
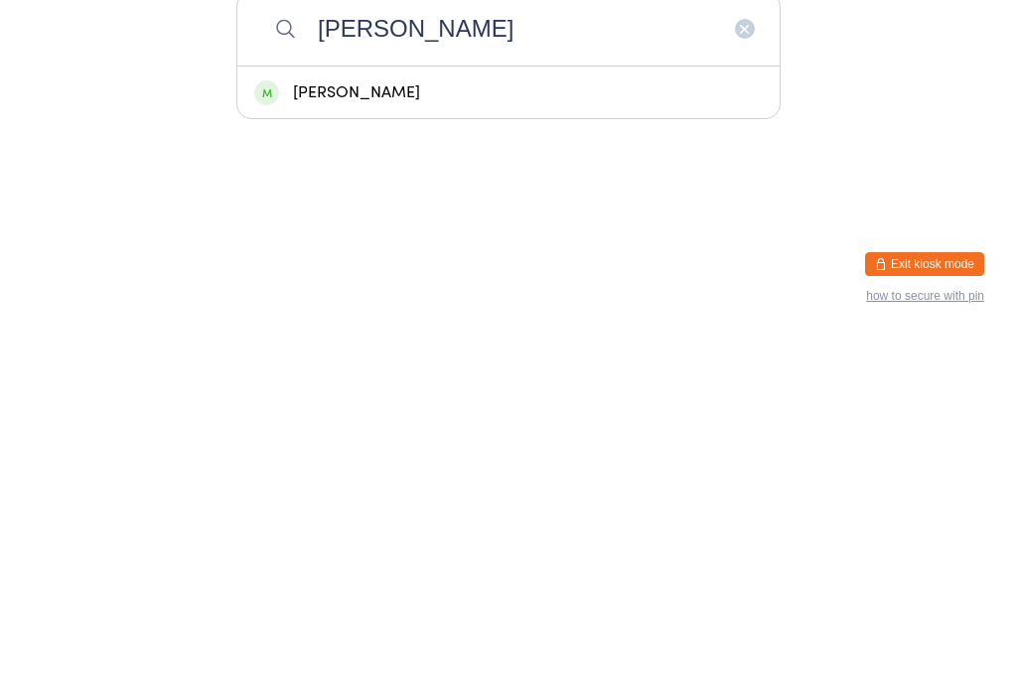
type input "[PERSON_NAME]"
click at [282, 437] on div "[PERSON_NAME]" at bounding box center [508, 450] width 509 height 27
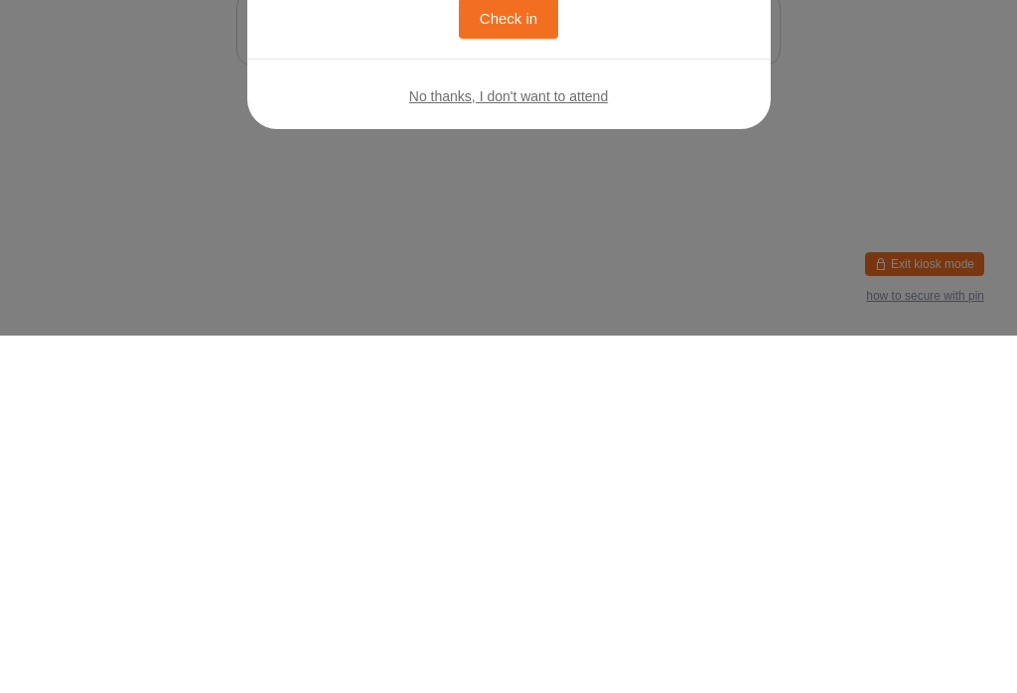
click at [494, 377] on button "Check in" at bounding box center [508, 376] width 99 height 41
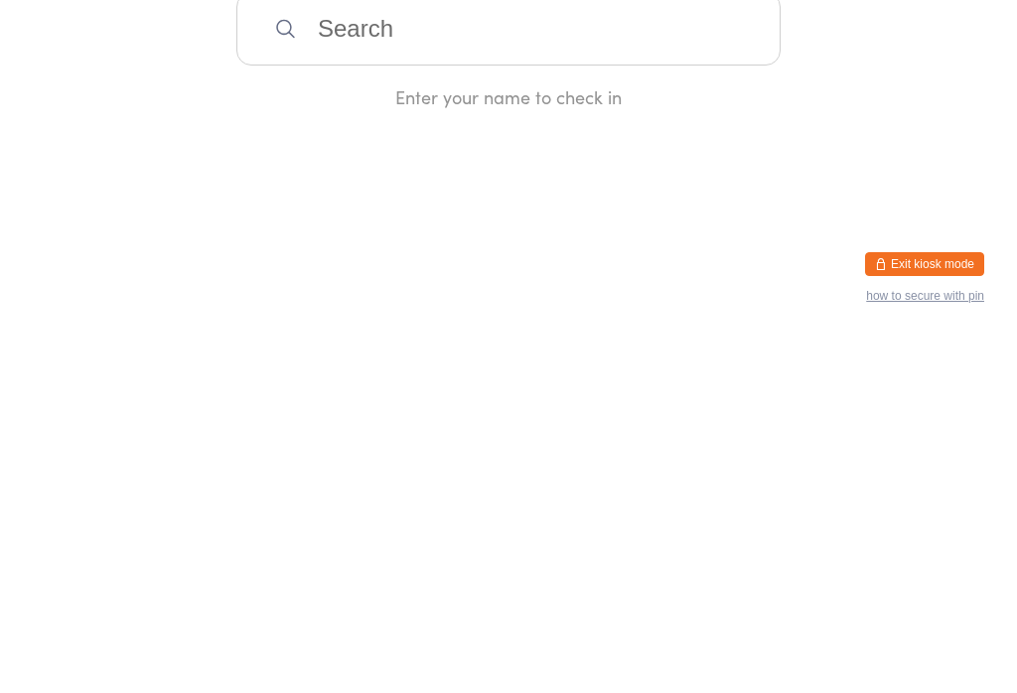
click at [554, 405] on input "search" at bounding box center [508, 387] width 544 height 74
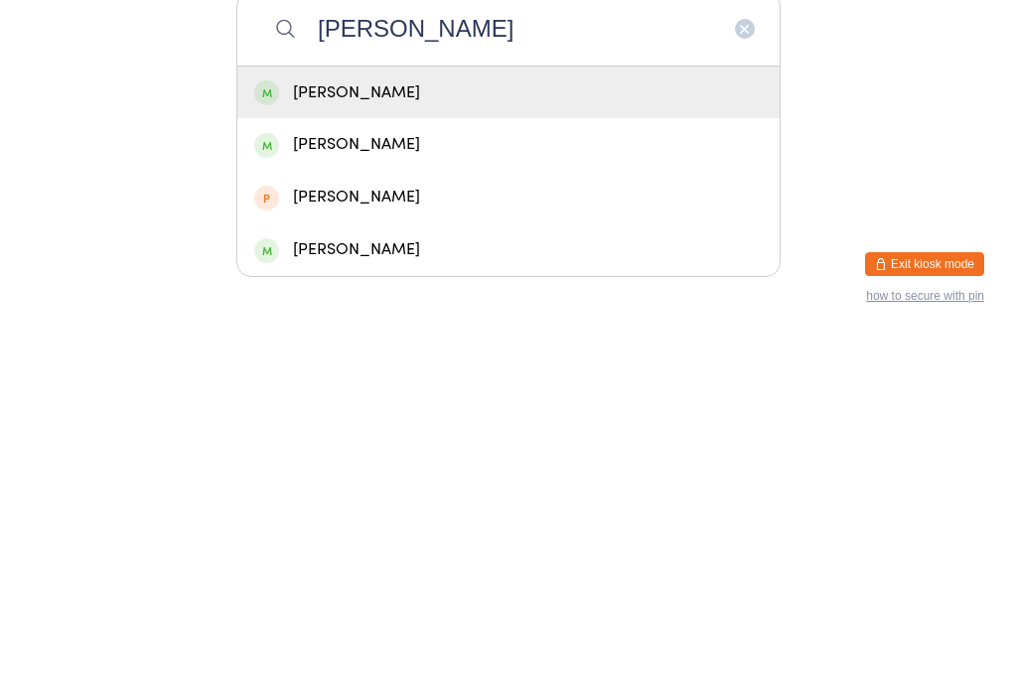
type input "[PERSON_NAME]"
click at [475, 437] on div "[PERSON_NAME]" at bounding box center [508, 450] width 509 height 27
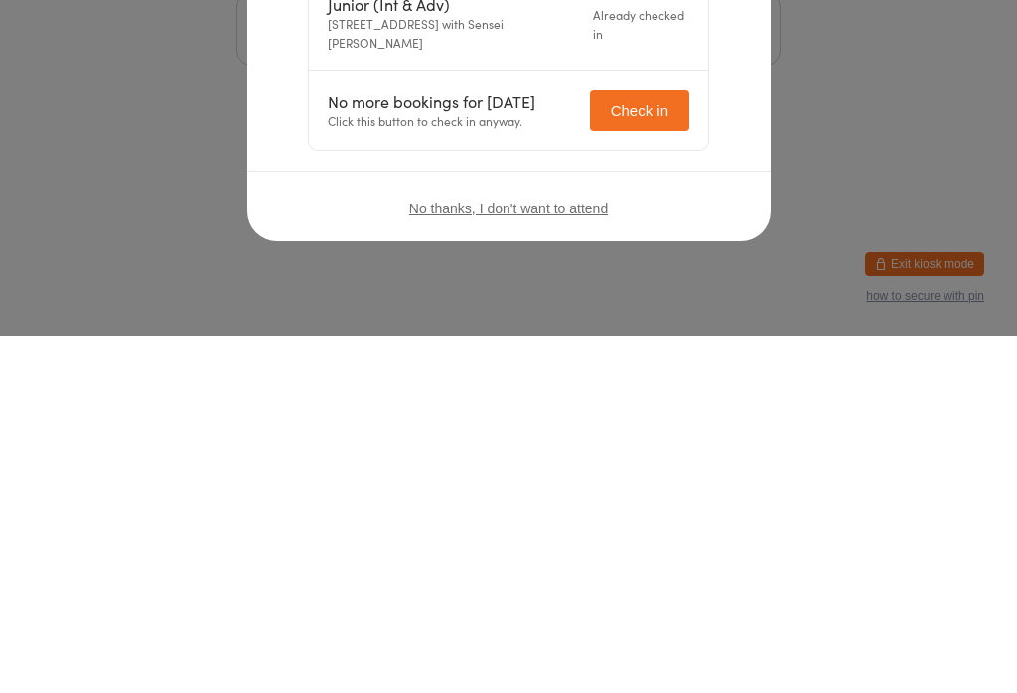
click at [709, 155] on div "Welcome, [PERSON_NAME]! Choose an event below to check in Junior (Int & Adv) [S…" at bounding box center [509, 332] width 444 height 354
click at [729, 155] on div "Welcome, [PERSON_NAME]! Choose an event below to check in Junior (Int & Adv) [S…" at bounding box center [509, 332] width 444 height 354
click at [692, 529] on div "No thanks, I don't want to attend" at bounding box center [509, 566] width 524 height 75
click at [708, 157] on div "Welcome, [PERSON_NAME]! Choose an event below to check in Junior (Int & Adv) [S…" at bounding box center [509, 379] width 444 height 448
click at [712, 155] on div "Welcome, [PERSON_NAME]! Choose an event below to check in Junior (Int & Adv) [S…" at bounding box center [509, 332] width 444 height 354
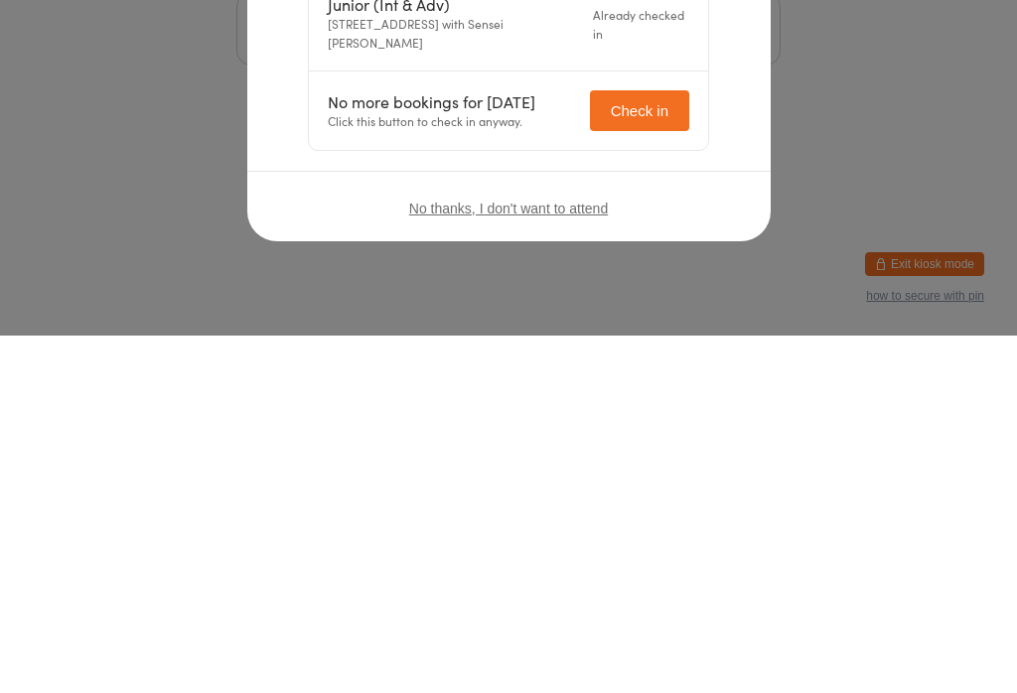
click at [693, 164] on div "Welcome, [PERSON_NAME]! Choose an event below to check in Junior (Int & Adv) [S…" at bounding box center [509, 379] width 444 height 448
click at [663, 476] on button "Check in" at bounding box center [639, 468] width 99 height 41
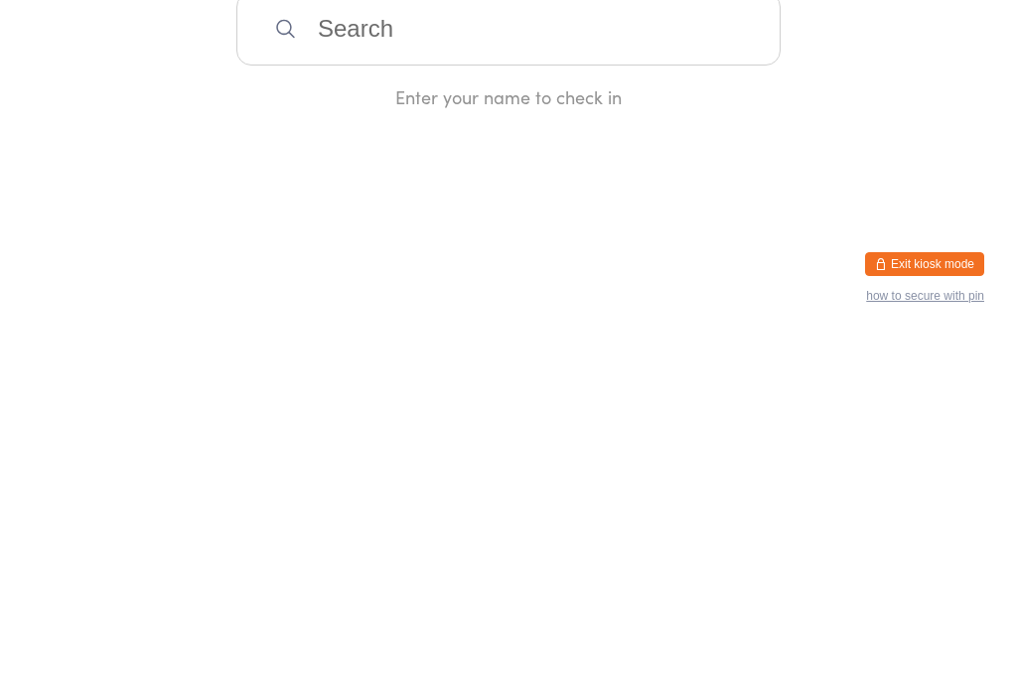
click at [687, 387] on input "search" at bounding box center [508, 387] width 544 height 74
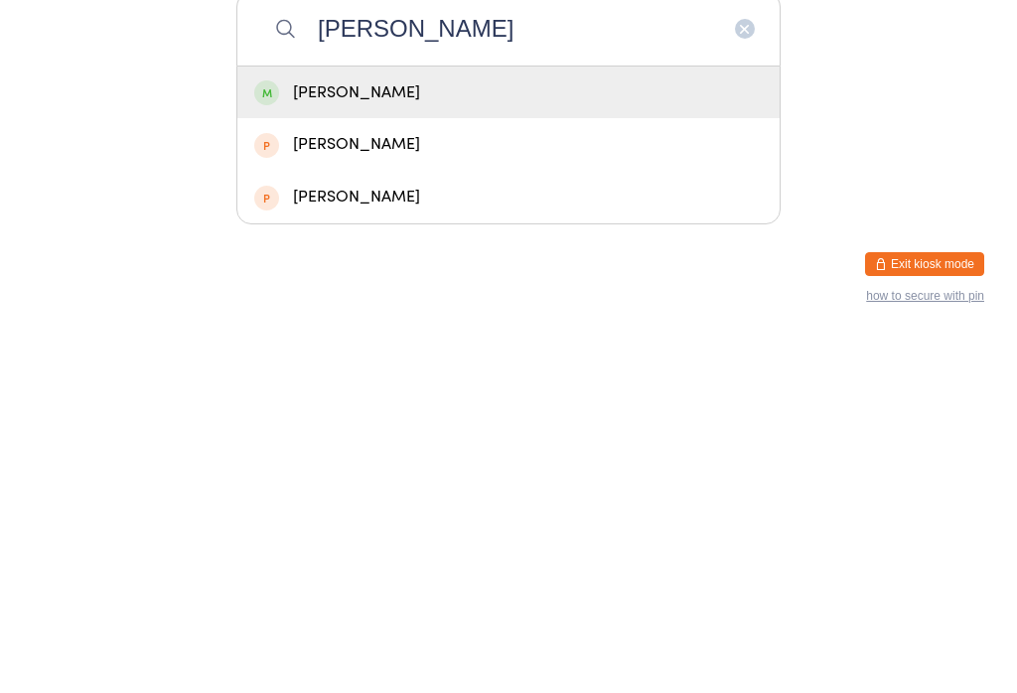
type input "[PERSON_NAME]"
click at [664, 437] on div "[PERSON_NAME]" at bounding box center [508, 450] width 509 height 27
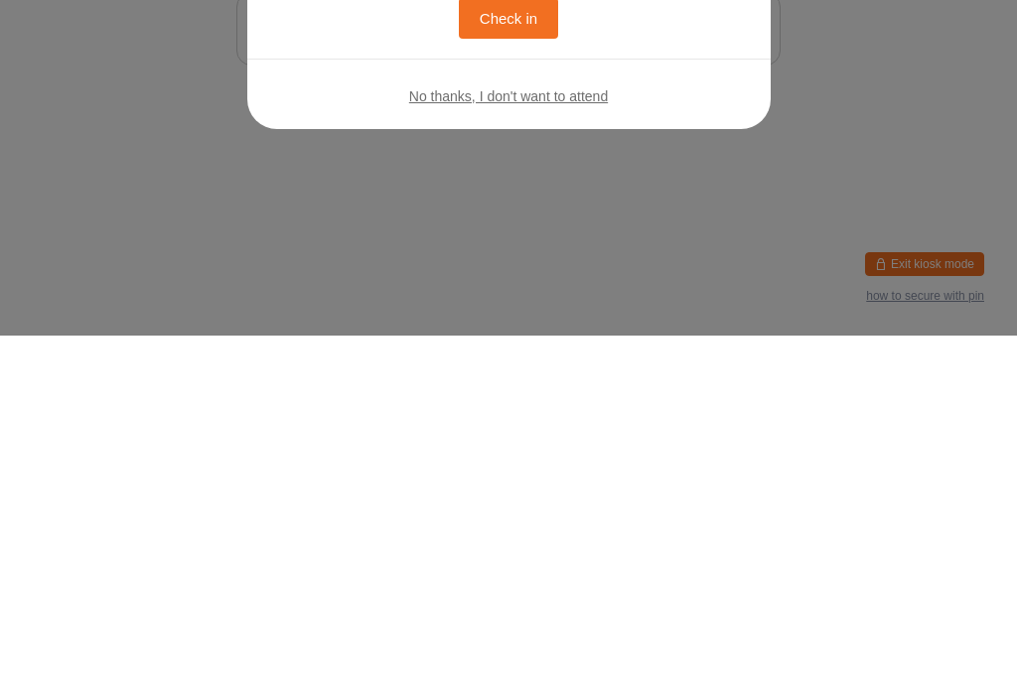
click at [517, 380] on button "Check in" at bounding box center [508, 376] width 99 height 41
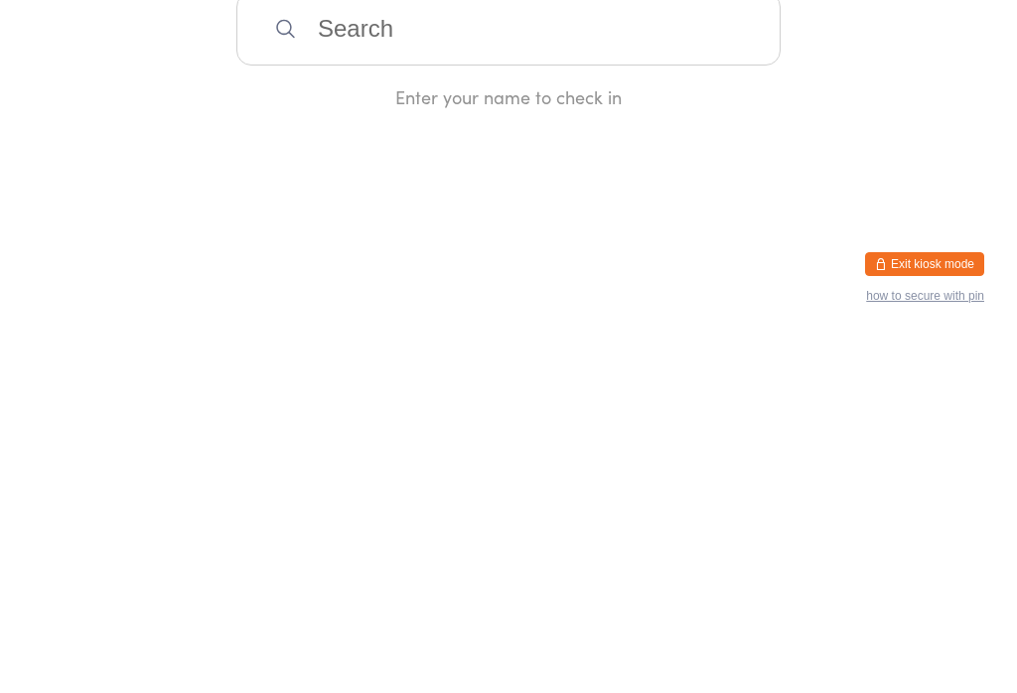
click at [493, 423] on input "search" at bounding box center [508, 387] width 544 height 74
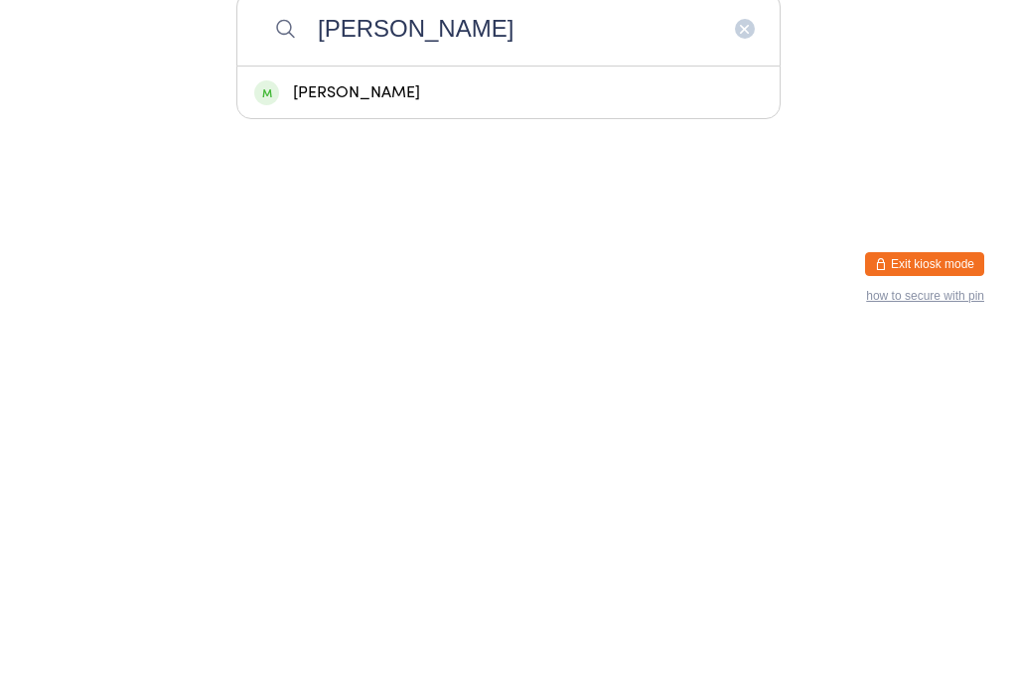
type input "[PERSON_NAME]"
click at [547, 437] on div "[PERSON_NAME]" at bounding box center [508, 450] width 509 height 27
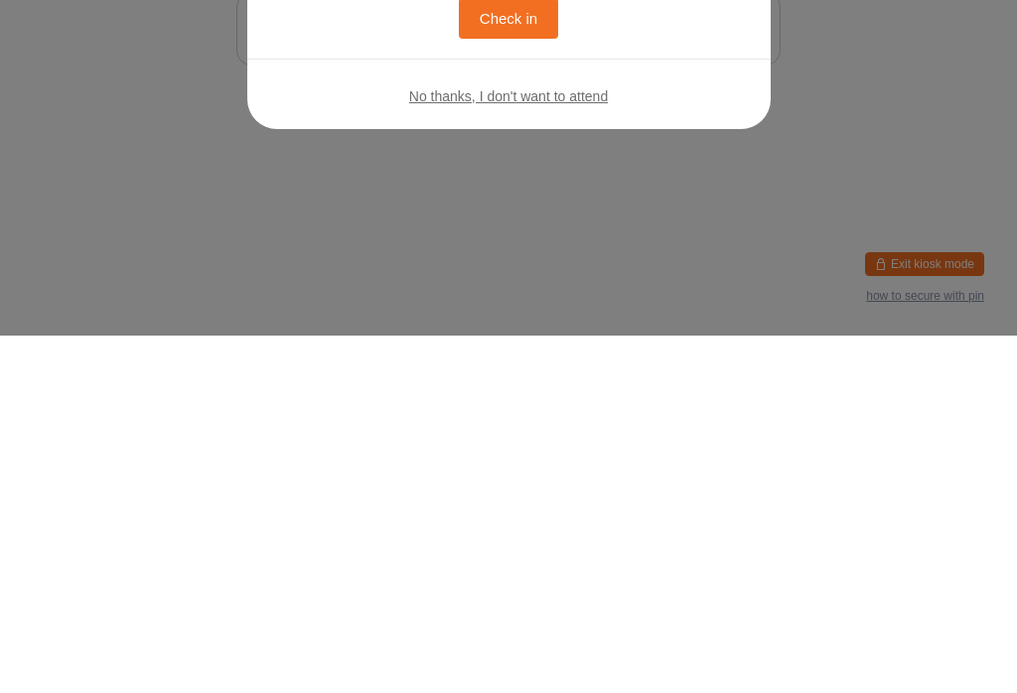
click at [717, 140] on div "Welcome, Yitong! You have no bookings scheduled for [DATE]. Click the button be…" at bounding box center [509, 323] width 444 height 368
click at [712, 150] on div "Welcome, Yitong! You have no bookings scheduled for [DATE]. Click the button be…" at bounding box center [509, 323] width 444 height 368
click at [722, 155] on div "Welcome, Yitong! You have no bookings scheduled for [DATE]. Click the button be…" at bounding box center [508, 346] width 1017 height 693
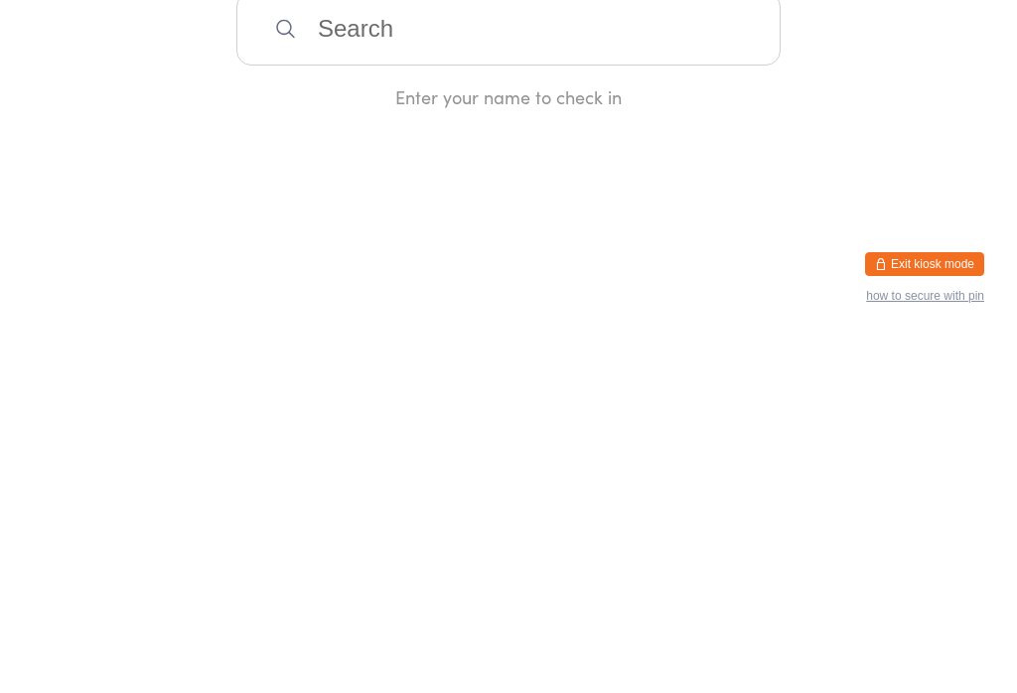
click at [715, 384] on input "search" at bounding box center [508, 387] width 544 height 74
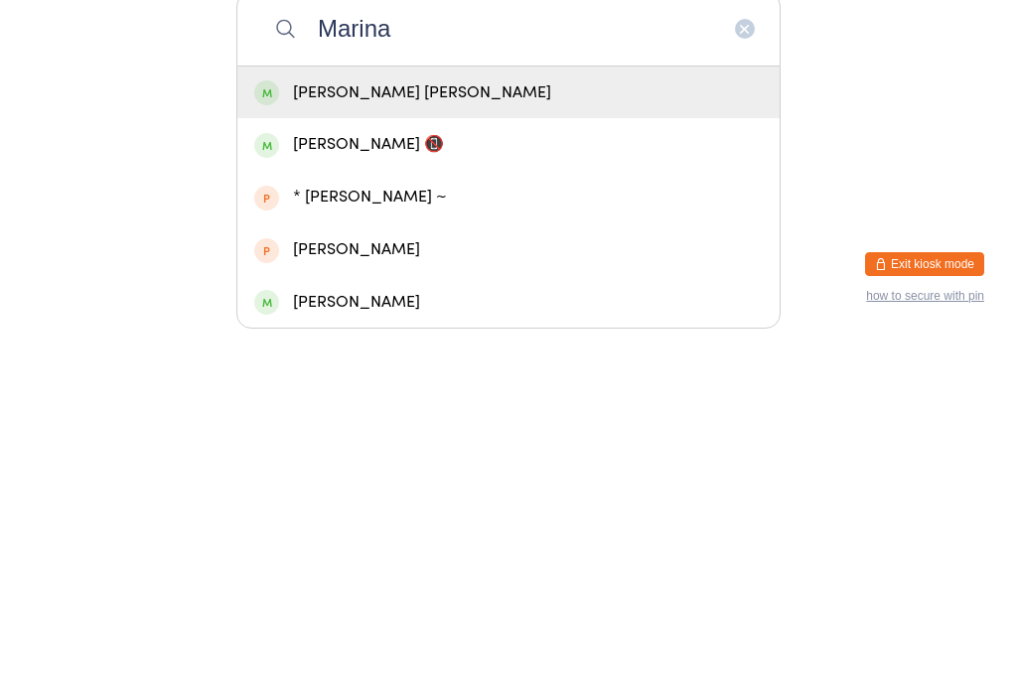
click at [735, 350] on input "Marina" at bounding box center [508, 387] width 544 height 74
type input "Marina"
click at [704, 437] on div "[PERSON_NAME] [PERSON_NAME]" at bounding box center [508, 450] width 509 height 27
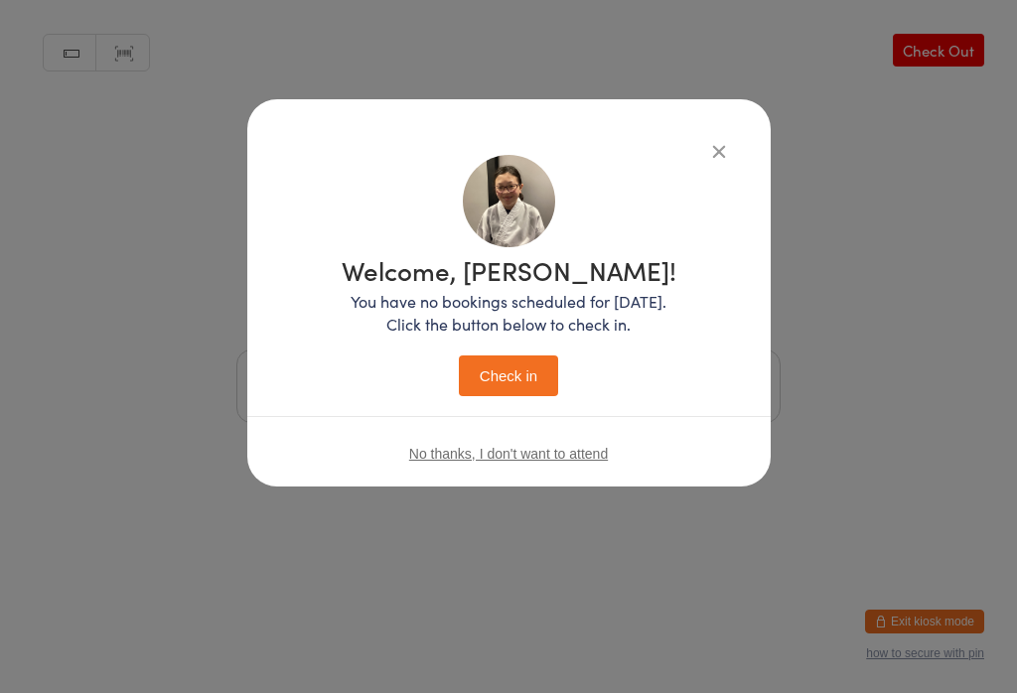
click at [534, 364] on button "Check in" at bounding box center [508, 376] width 99 height 41
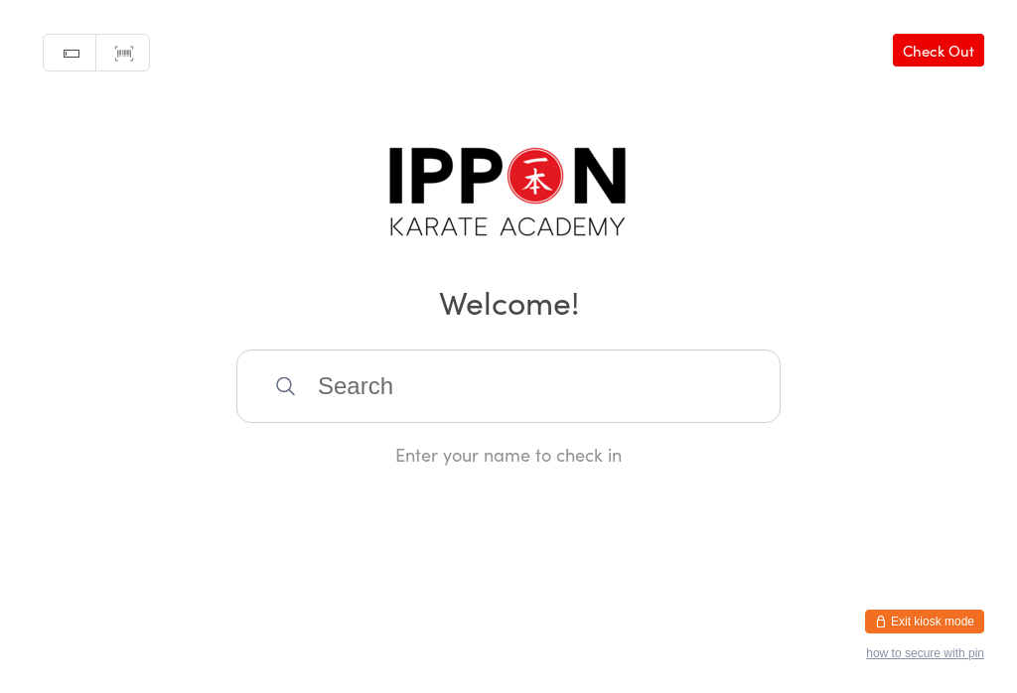
click at [395, 358] on input "search" at bounding box center [508, 387] width 544 height 74
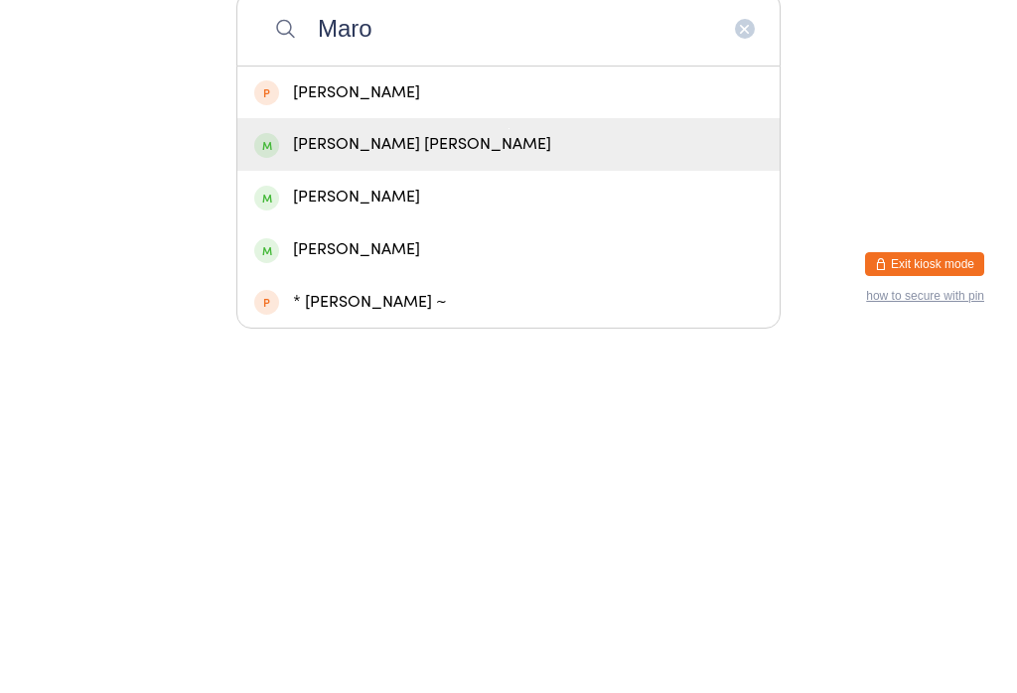
type input "Maro"
click at [406, 489] on div "[PERSON_NAME] [PERSON_NAME]" at bounding box center [508, 502] width 509 height 27
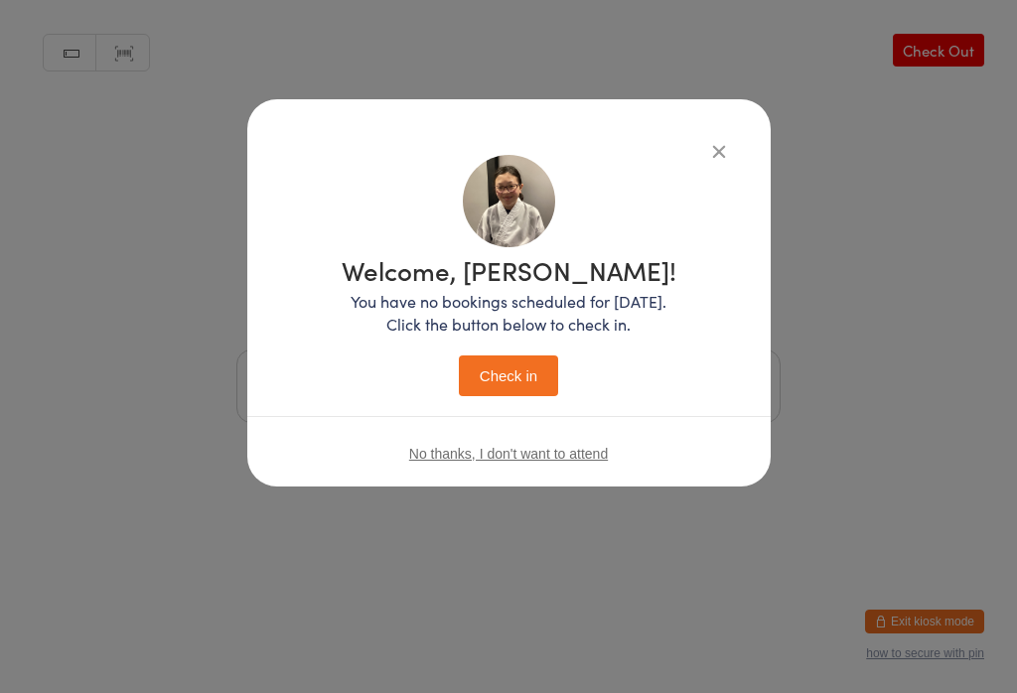
click at [531, 374] on button "Check in" at bounding box center [508, 376] width 99 height 41
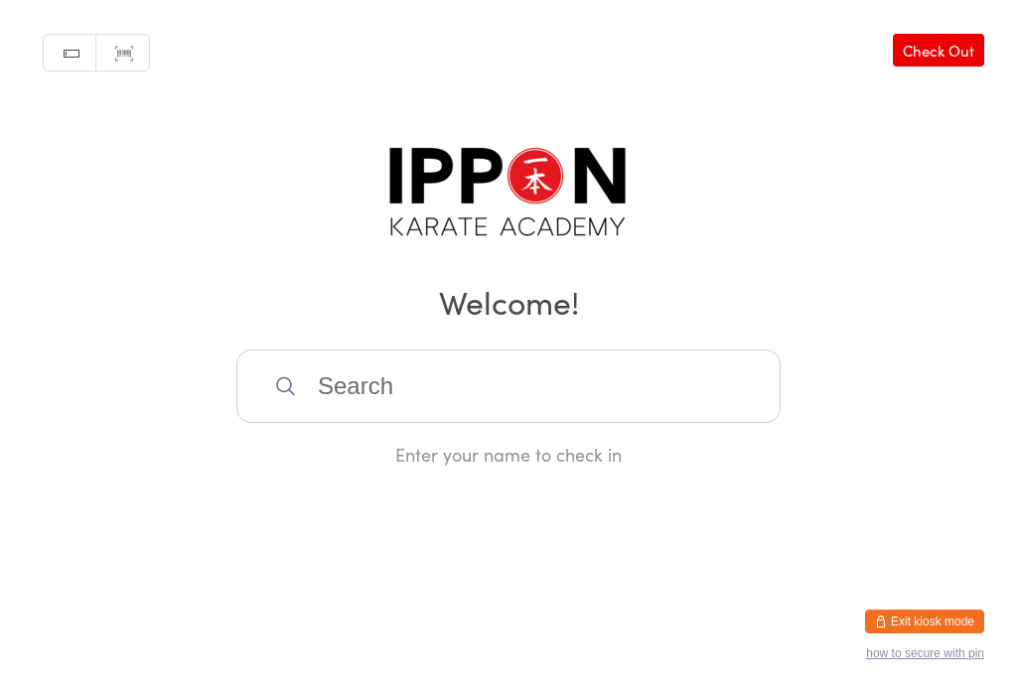
click at [647, 375] on input "search" at bounding box center [508, 387] width 544 height 74
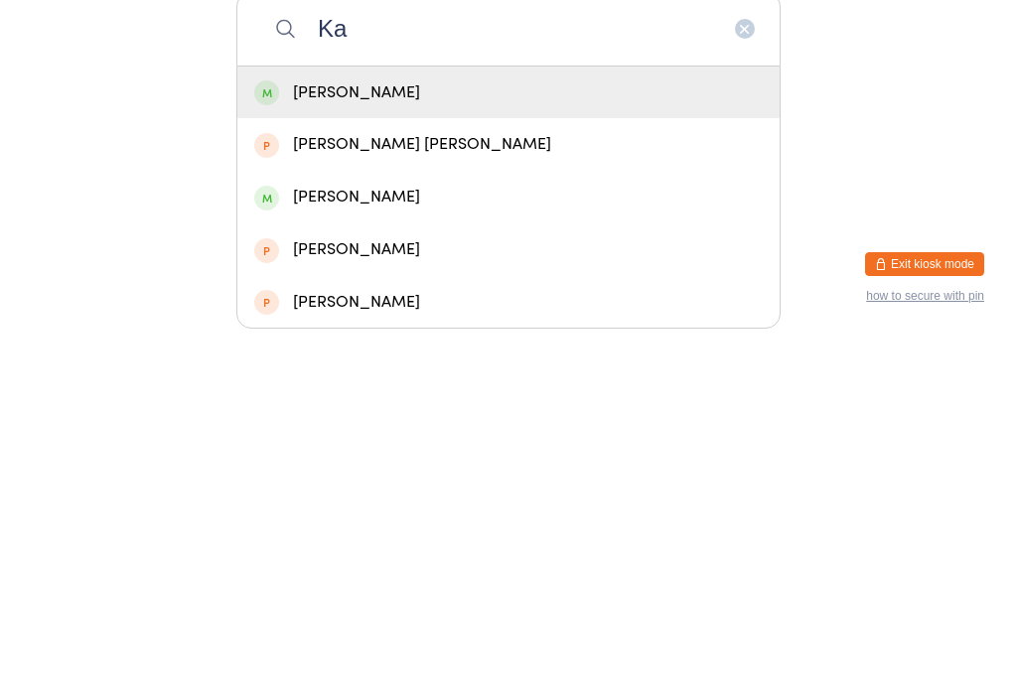
type input "Ka"
click at [280, 437] on div "[PERSON_NAME]" at bounding box center [508, 450] width 509 height 27
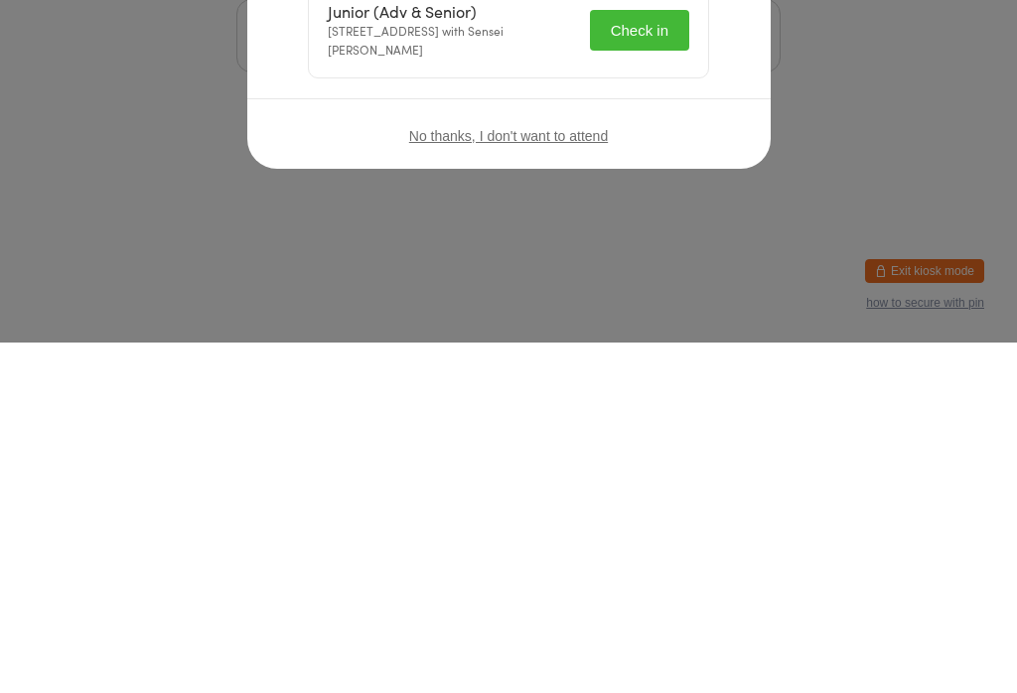
click at [709, 449] on div "No thanks, I don't want to attend" at bounding box center [509, 486] width 524 height 75
click at [701, 449] on div "No thanks, I don't want to attend" at bounding box center [509, 486] width 524 height 75
click at [698, 449] on div "No thanks, I don't want to attend" at bounding box center [509, 486] width 524 height 75
click at [711, 449] on div "No thanks, I don't want to attend" at bounding box center [509, 486] width 524 height 75
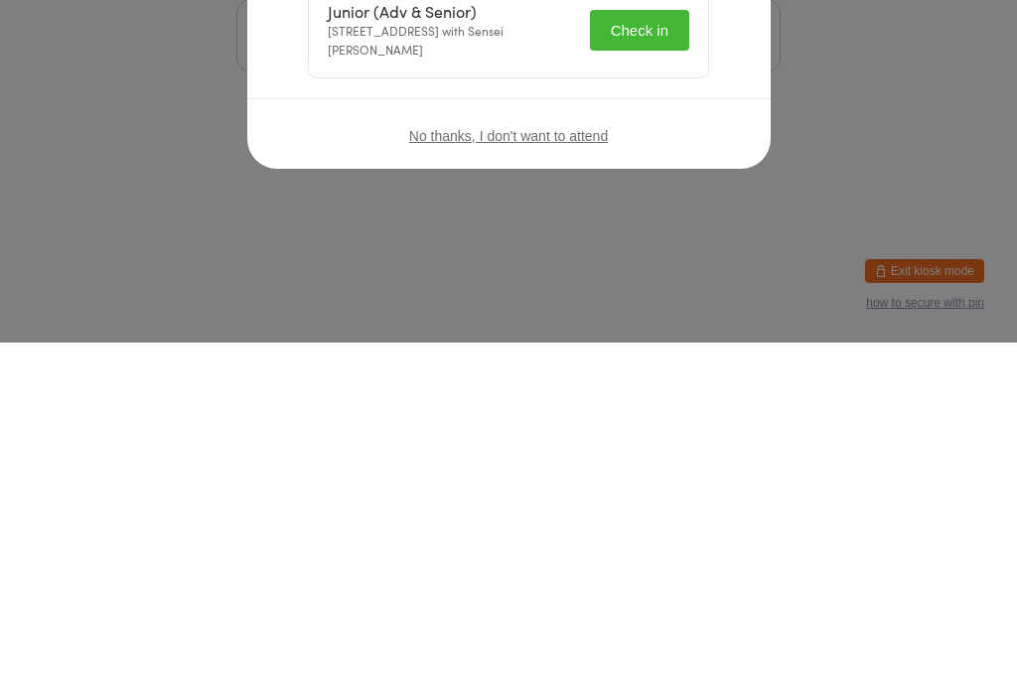
click at [712, 449] on div "No thanks, I don't want to attend" at bounding box center [509, 486] width 524 height 75
click at [727, 449] on div "No thanks, I don't want to attend" at bounding box center [509, 486] width 524 height 75
click at [749, 449] on div "No thanks, I don't want to attend" at bounding box center [509, 486] width 524 height 75
click at [731, 449] on div "No thanks, I don't want to attend" at bounding box center [509, 486] width 524 height 75
click at [719, 449] on div "No thanks, I don't want to attend" at bounding box center [509, 486] width 524 height 75
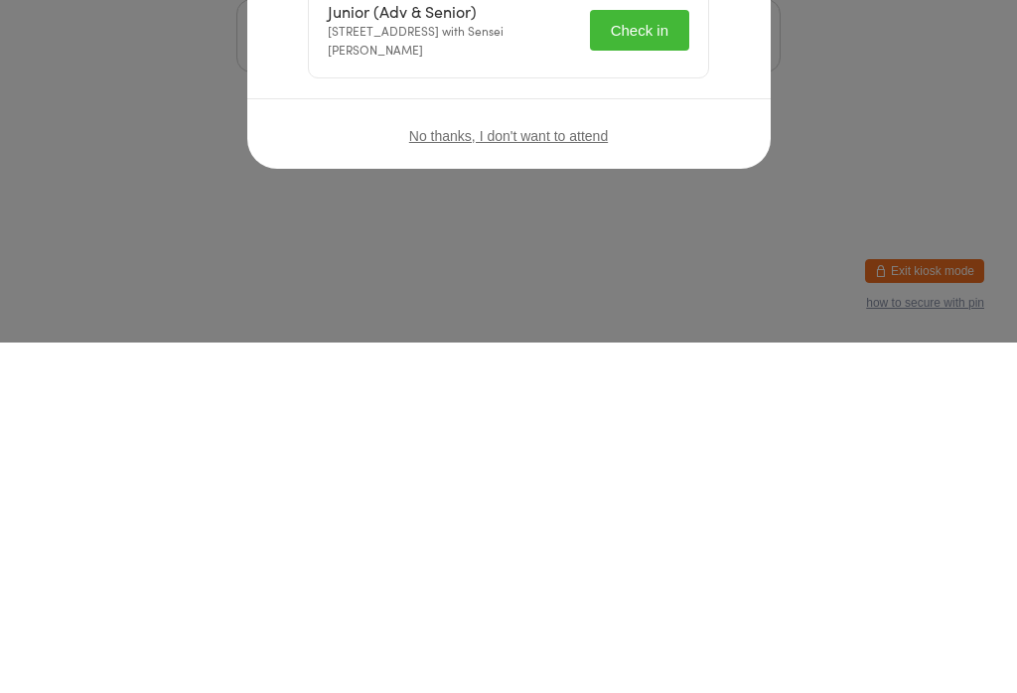
click at [733, 449] on div "No thanks, I don't want to attend" at bounding box center [509, 486] width 524 height 75
click at [562, 488] on span "No thanks, I don't want to attend" at bounding box center [508, 487] width 199 height 16
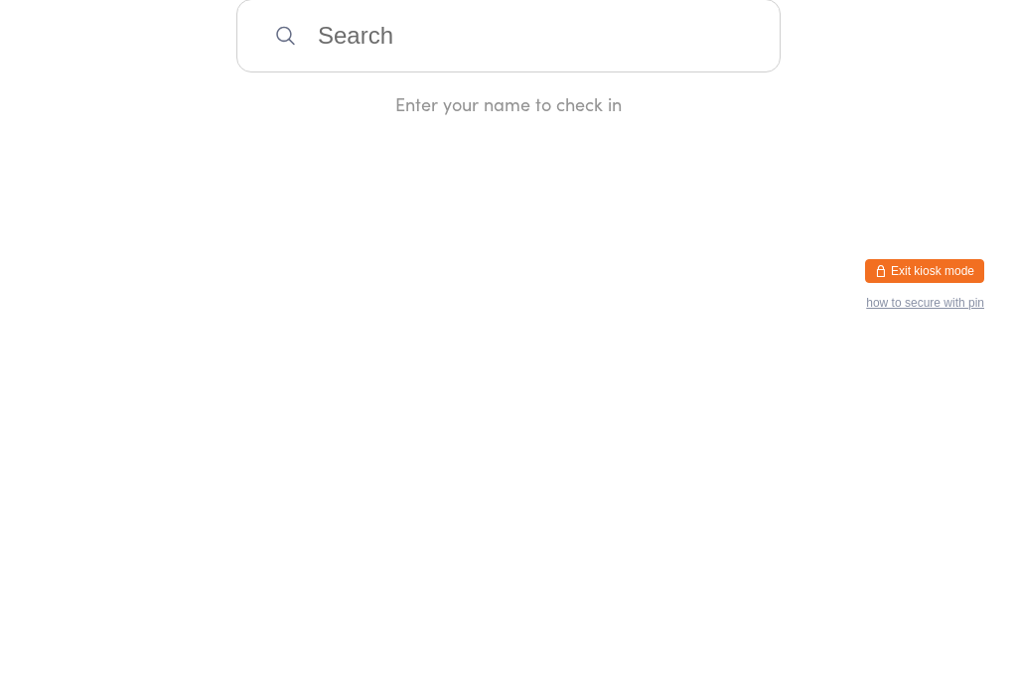
click at [443, 386] on input "search" at bounding box center [508, 387] width 544 height 74
type input "Kaa"
click at [268, 438] on span at bounding box center [266, 450] width 25 height 25
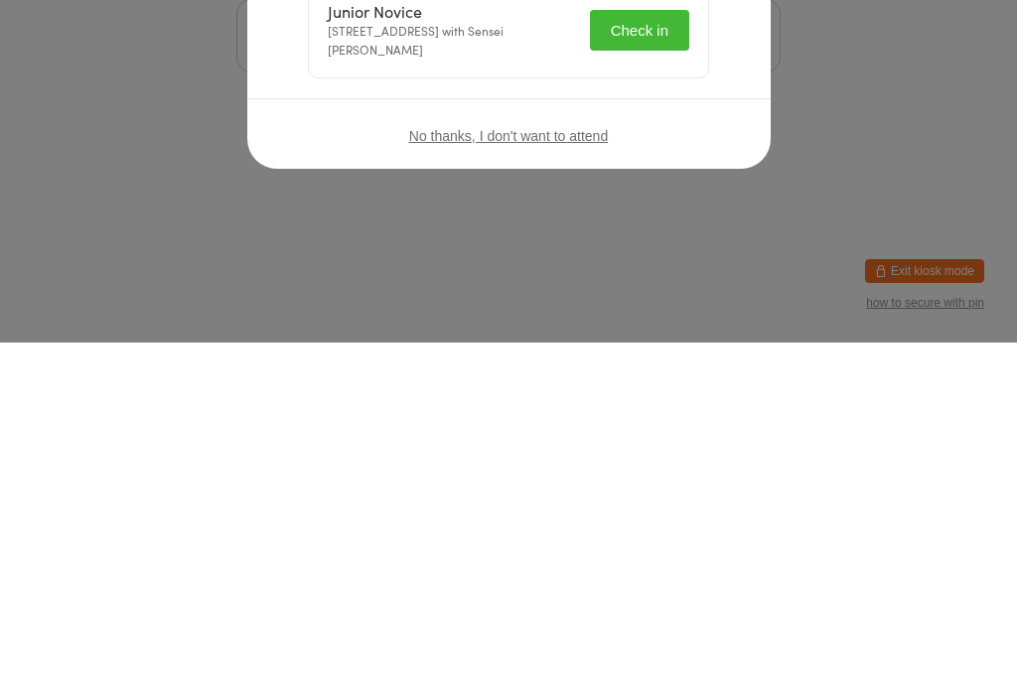
click at [401, 449] on div "No thanks, I don't want to attend" at bounding box center [509, 486] width 524 height 75
click at [387, 449] on div "No thanks, I don't want to attend" at bounding box center [509, 486] width 524 height 75
click at [590, 361] on button "Check in" at bounding box center [639, 381] width 99 height 41
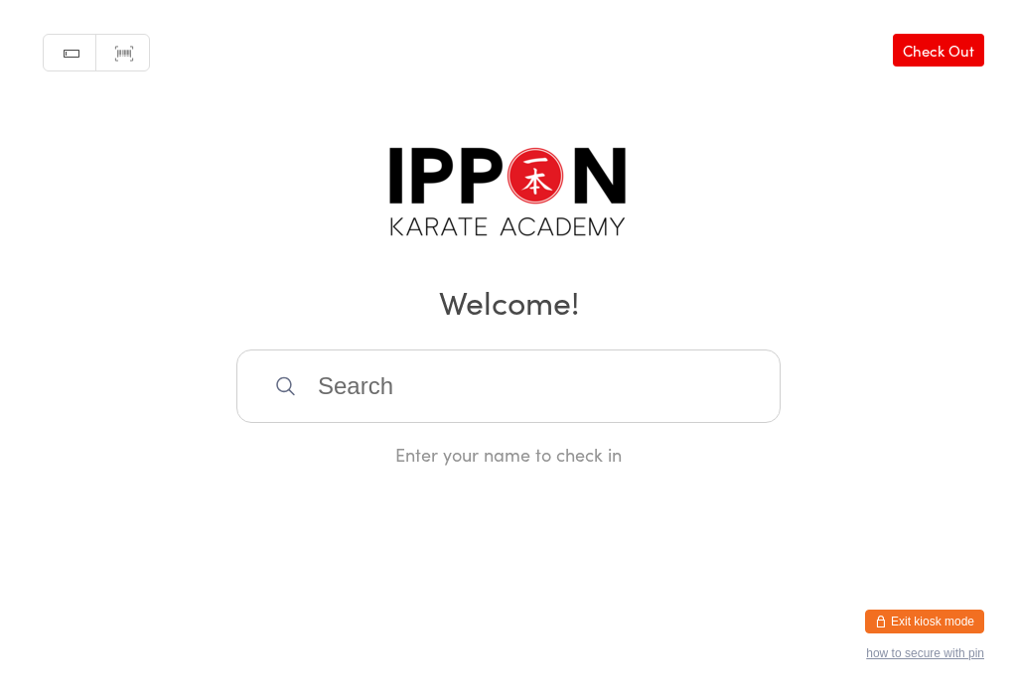
click at [316, 417] on input "search" at bounding box center [508, 387] width 544 height 74
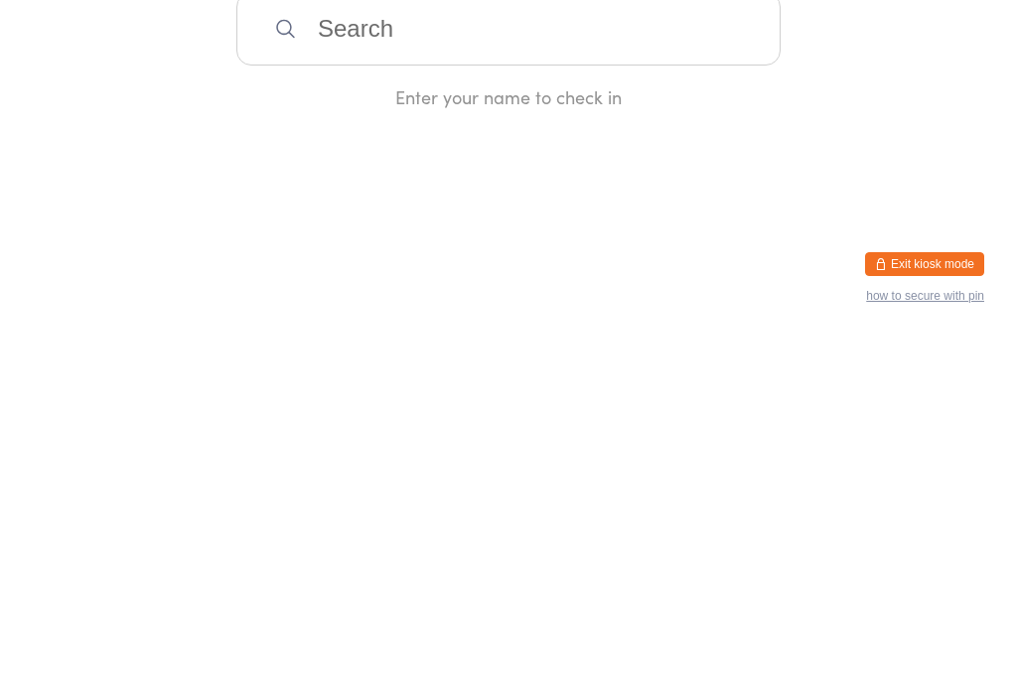
click at [171, 171] on html "You have now entered Kiosk Mode. Members will be able to check themselves in us…" at bounding box center [508, 346] width 1017 height 693
click at [629, 386] on input "search" at bounding box center [508, 387] width 544 height 74
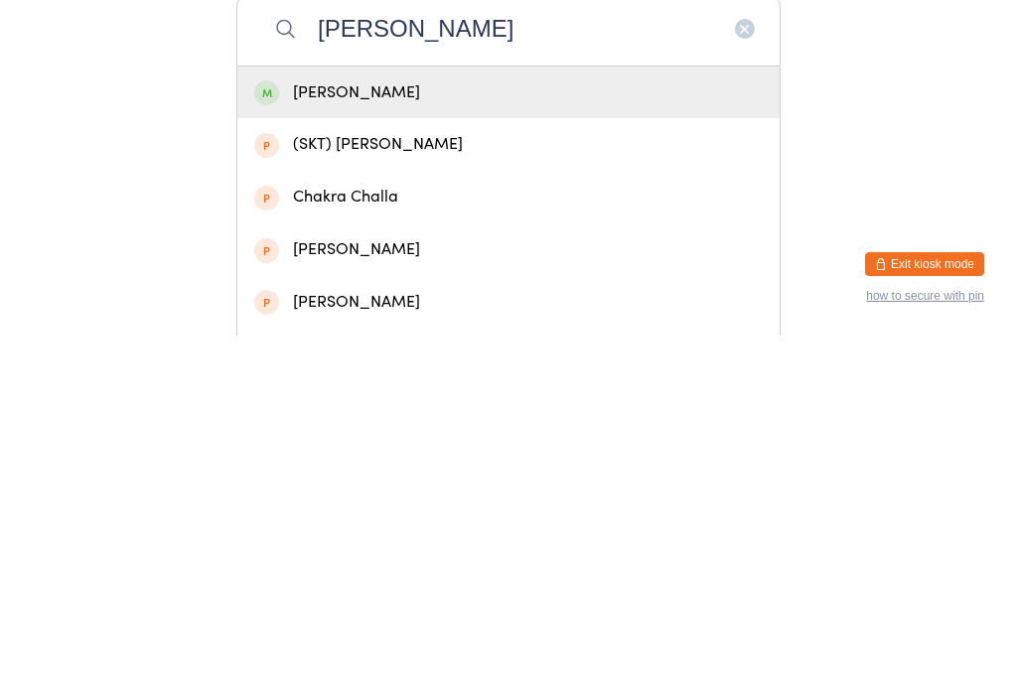
type input "[PERSON_NAME]"
click at [466, 437] on div "[PERSON_NAME]" at bounding box center [508, 450] width 509 height 27
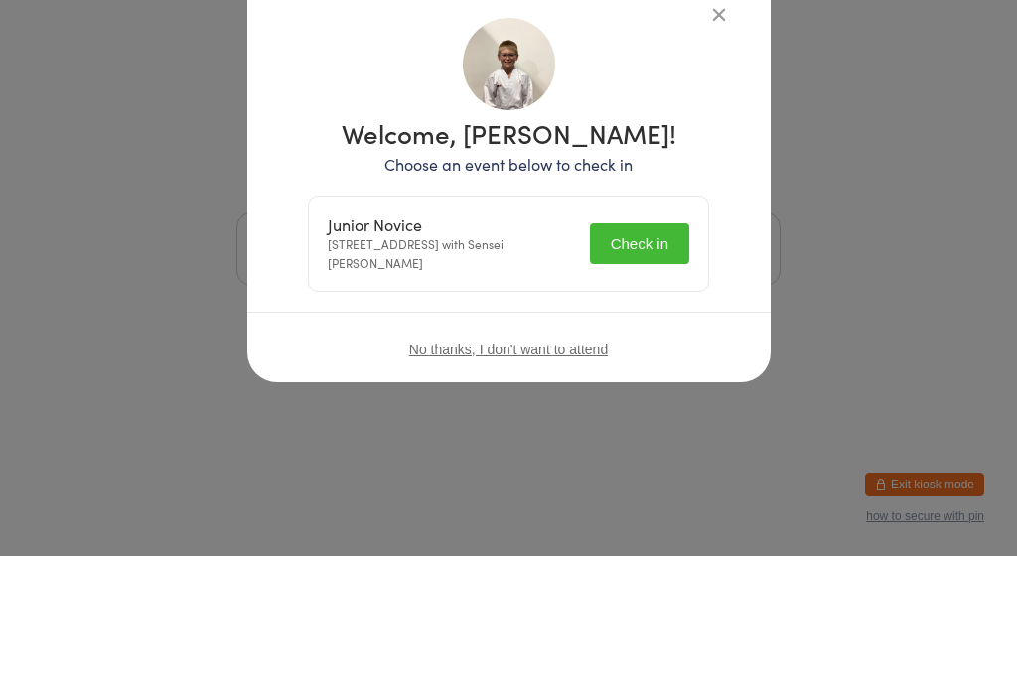
click at [668, 449] on div "No thanks, I don't want to attend" at bounding box center [509, 486] width 524 height 75
click at [649, 449] on div "No thanks, I don't want to attend" at bounding box center [509, 486] width 524 height 75
click at [653, 449] on div "No thanks, I don't want to attend" at bounding box center [509, 486] width 524 height 75
click at [649, 391] on div "Welcome, [PERSON_NAME]! Choose an event below to check in Junior Novice [STREET…" at bounding box center [509, 339] width 444 height 400
click at [645, 391] on div "Welcome, [PERSON_NAME]! Choose an event below to check in Junior Novice [STREET…" at bounding box center [509, 339] width 444 height 400
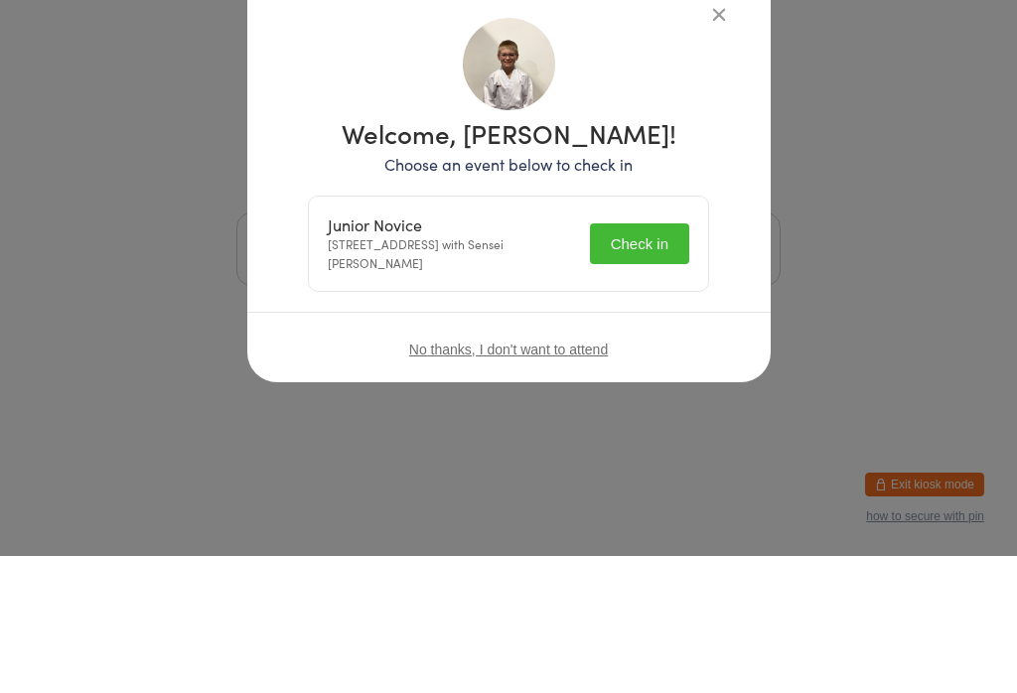
click at [633, 398] on div "Welcome, [PERSON_NAME]! Choose an event below to check in Junior Novice [STREET…" at bounding box center [509, 339] width 444 height 400
click at [640, 392] on div "Welcome, [PERSON_NAME]! Choose an event below to check in Junior Novice [STREET…" at bounding box center [509, 339] width 444 height 400
click at [664, 386] on div "Welcome, [PERSON_NAME]! Choose an event below to check in Junior Novice [STREET…" at bounding box center [509, 339] width 444 height 400
click at [648, 449] on div "No thanks, I don't want to attend" at bounding box center [509, 486] width 524 height 75
click at [662, 449] on div "No thanks, I don't want to attend" at bounding box center [509, 486] width 524 height 75
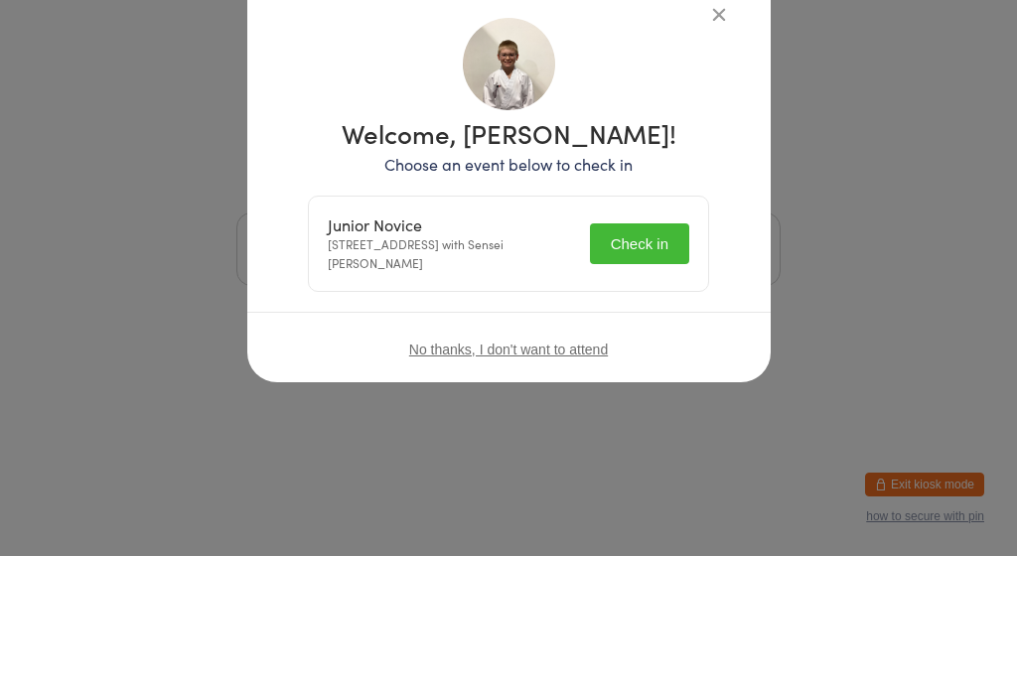
click at [642, 384] on button "Check in" at bounding box center [639, 381] width 99 height 41
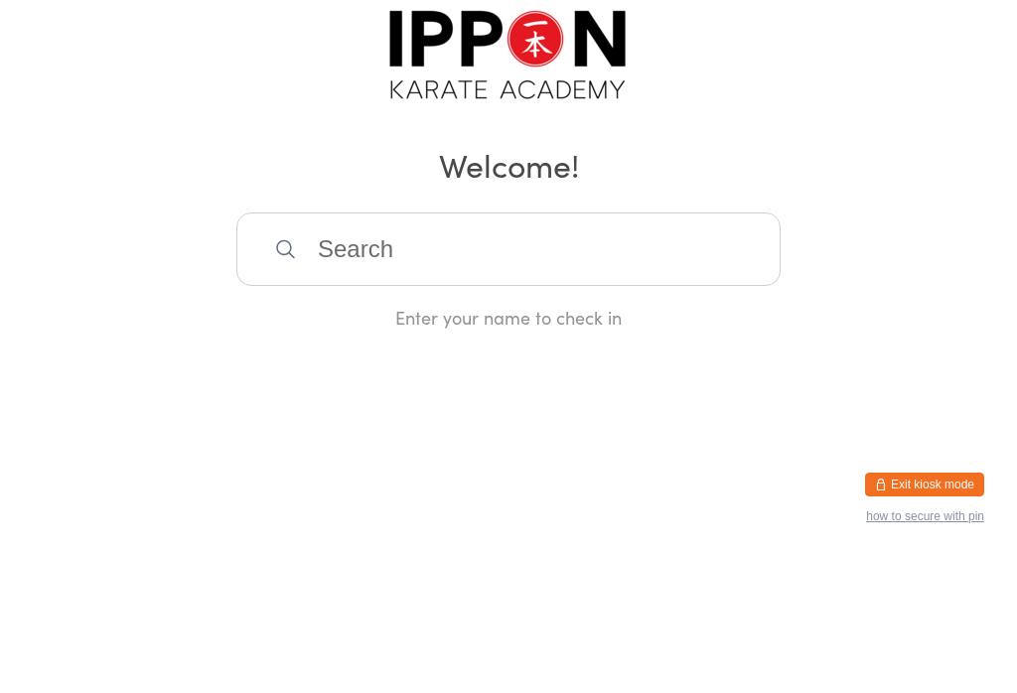
click at [617, 412] on input "search" at bounding box center [508, 387] width 544 height 74
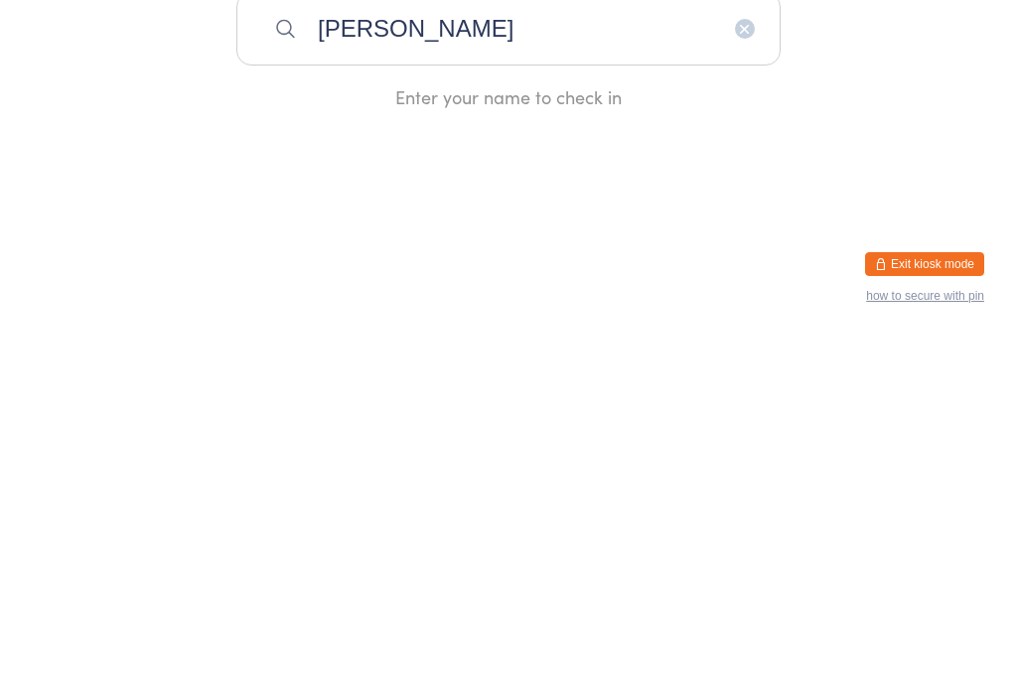
type input "[PERSON_NAME]"
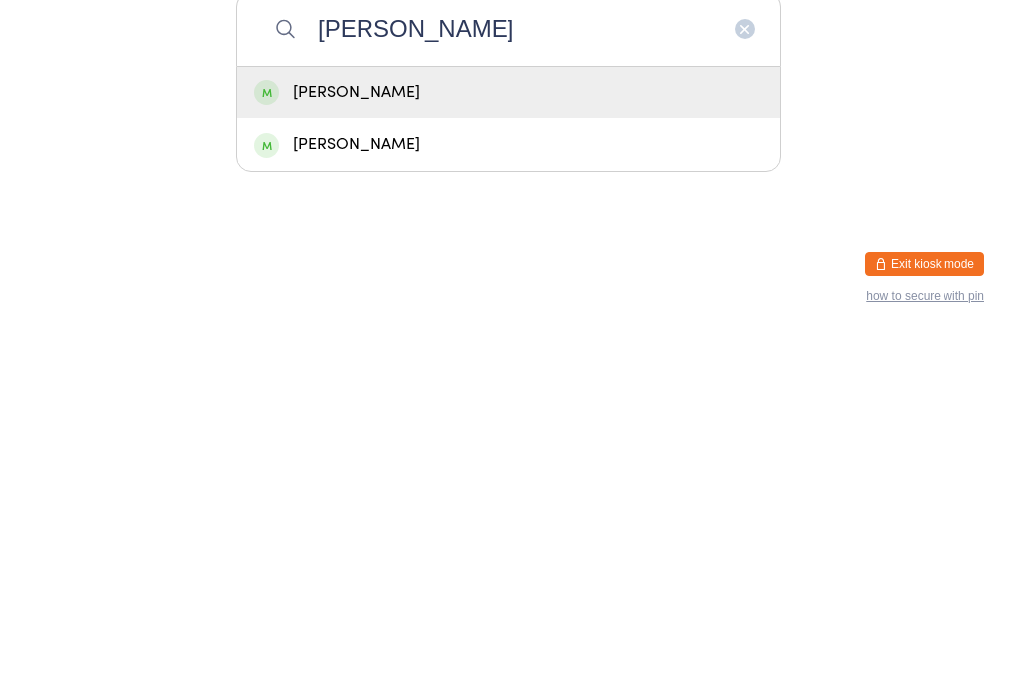
click at [523, 437] on div "[PERSON_NAME]" at bounding box center [508, 450] width 509 height 27
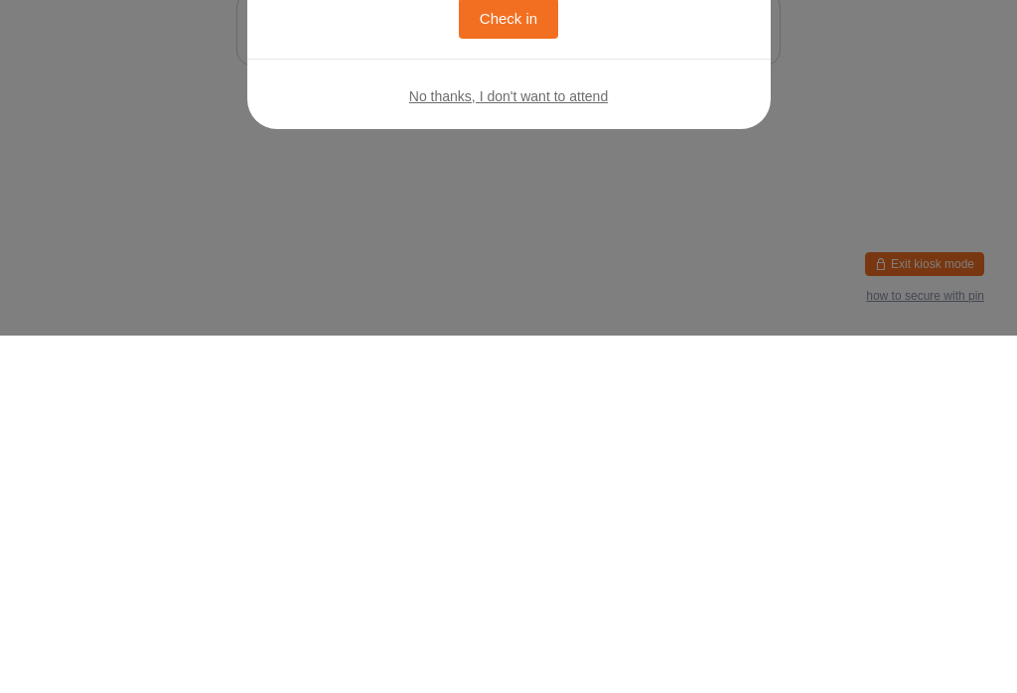
click at [519, 365] on button "Check in" at bounding box center [508, 376] width 99 height 41
click at [490, 375] on button "Check in" at bounding box center [508, 376] width 99 height 41
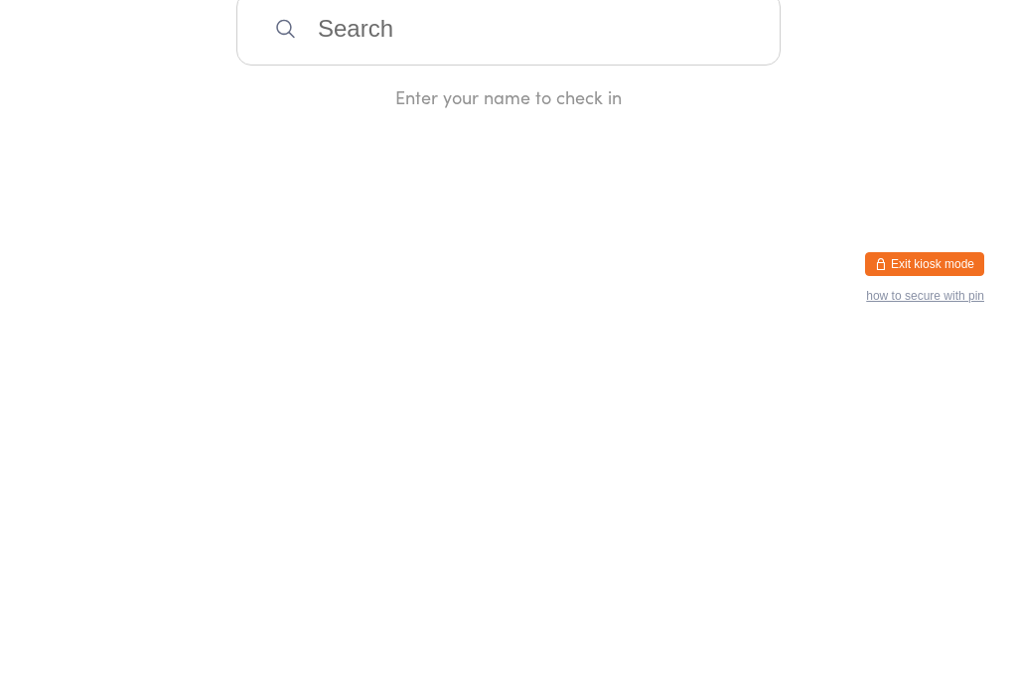
click at [965, 76] on button "button" at bounding box center [970, 58] width 44 height 46
click at [490, 404] on input "search" at bounding box center [508, 387] width 544 height 74
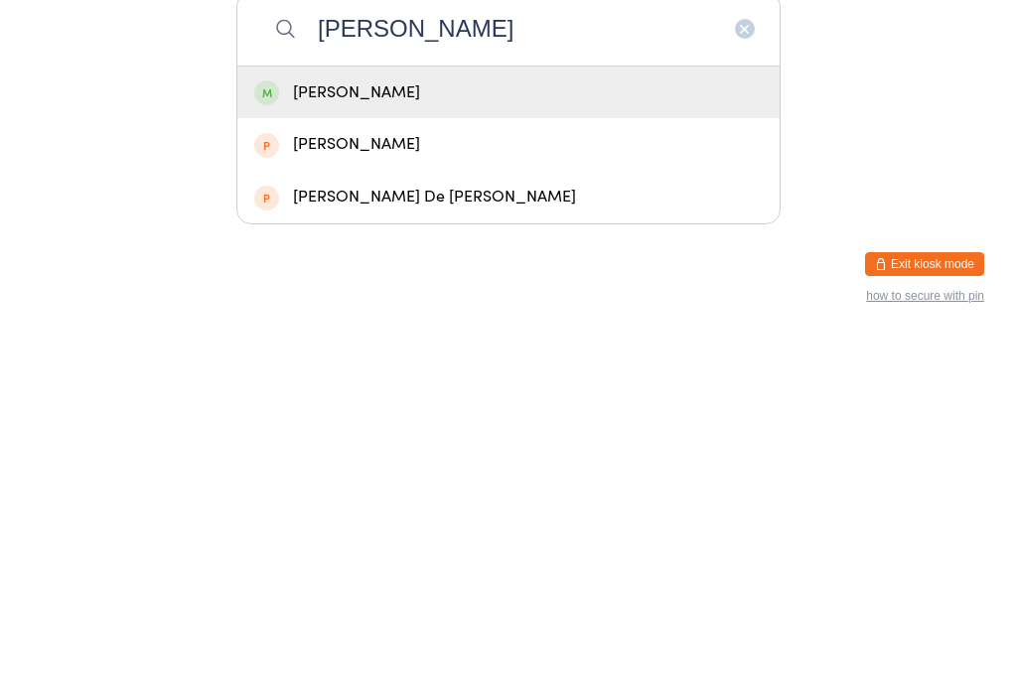
type input "[PERSON_NAME]"
click at [306, 437] on div "[PERSON_NAME]" at bounding box center [508, 450] width 509 height 27
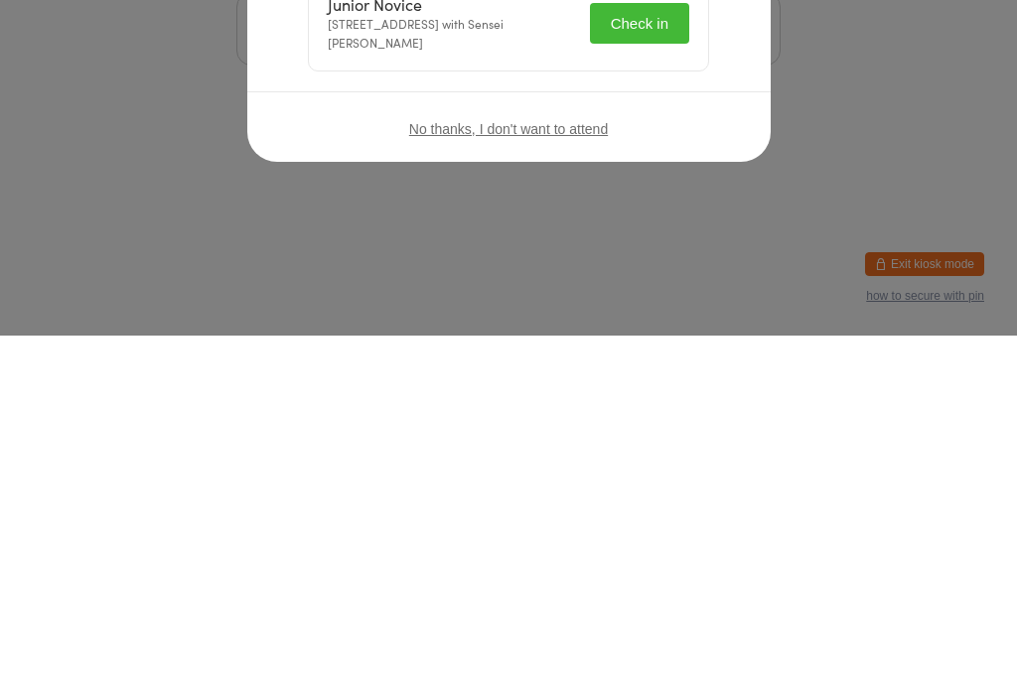
click at [647, 390] on button "Check in" at bounding box center [639, 381] width 99 height 41
